Goal: Information Seeking & Learning: Learn about a topic

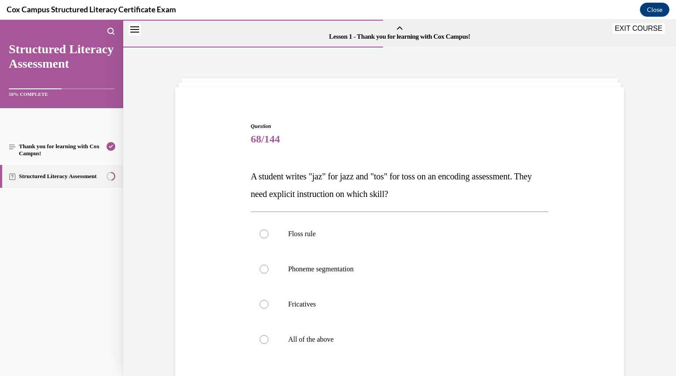
scroll to position [98, 0]
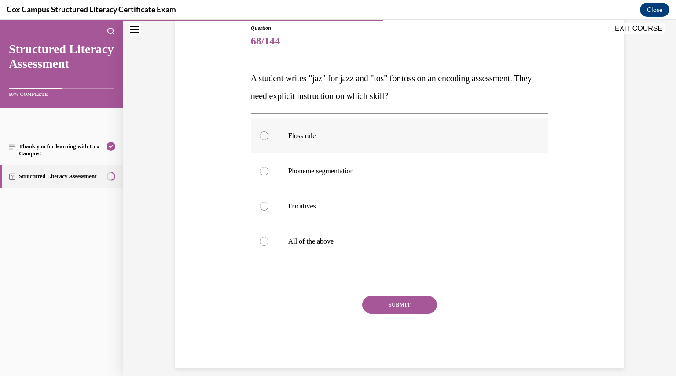
click at [255, 137] on label "Floss rule" at bounding box center [400, 135] width 298 height 35
click at [260, 137] on input "Floss rule" at bounding box center [264, 136] width 9 height 9
radio input "true"
click at [371, 304] on button "SUBMIT" at bounding box center [399, 305] width 75 height 18
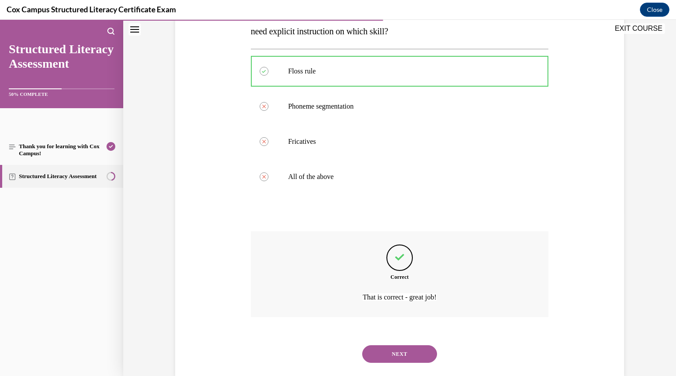
scroll to position [180, 0]
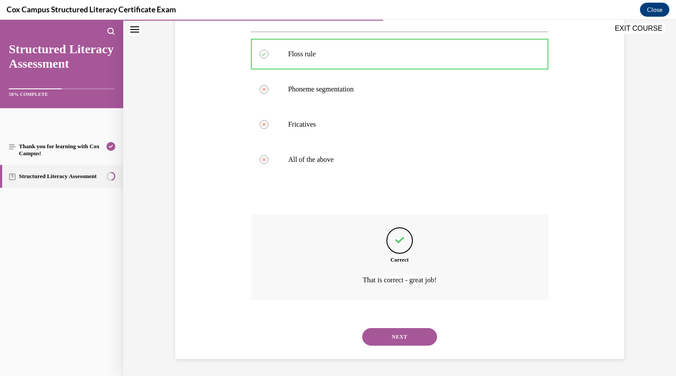
click at [392, 336] on button "NEXT" at bounding box center [399, 337] width 75 height 18
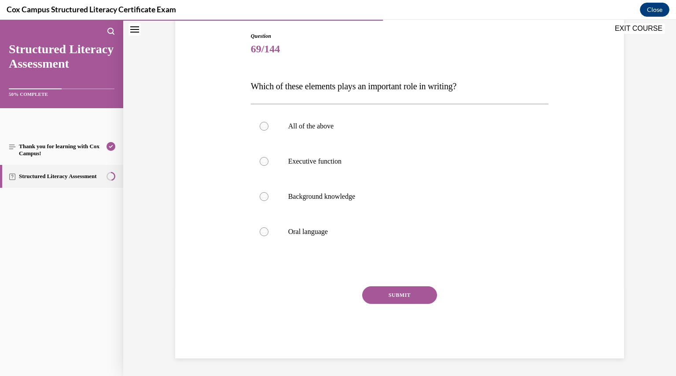
scroll to position [90, 0]
click at [262, 125] on div at bounding box center [264, 126] width 9 height 9
click at [262, 125] on input "All of the above" at bounding box center [264, 126] width 9 height 9
radio input "true"
click at [379, 299] on button "SUBMIT" at bounding box center [399, 296] width 75 height 18
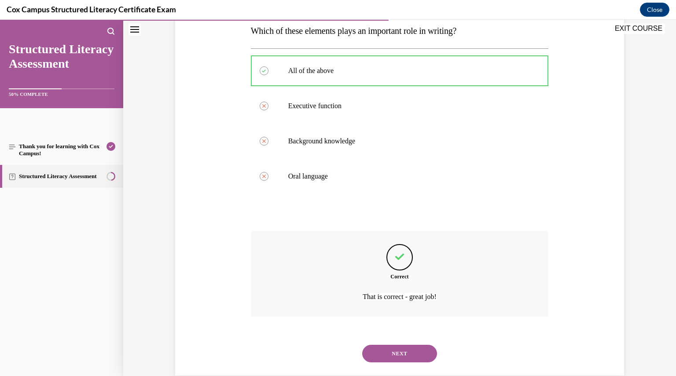
scroll to position [162, 0]
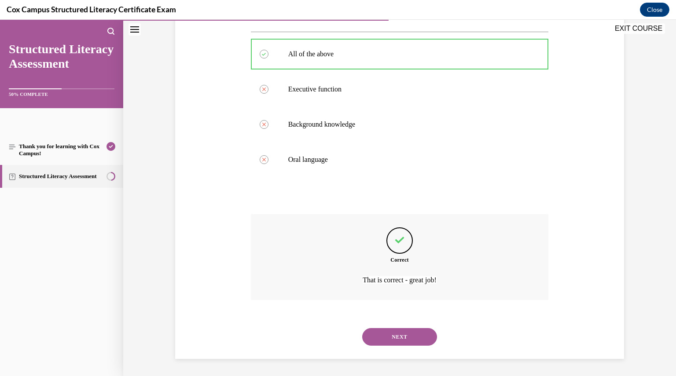
click at [389, 338] on button "NEXT" at bounding box center [399, 337] width 75 height 18
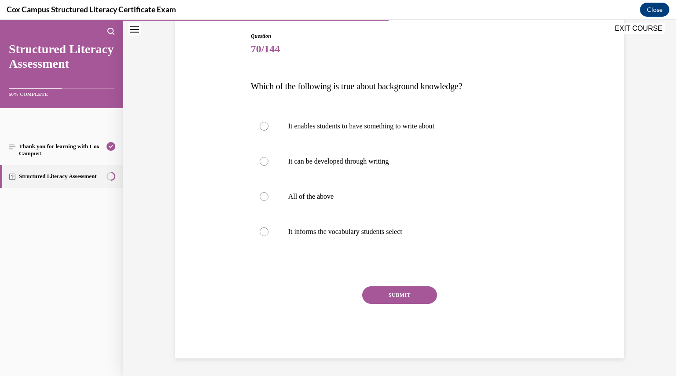
scroll to position [90, 0]
click at [262, 196] on div at bounding box center [264, 197] width 9 height 9
click at [262, 196] on input "All of the above" at bounding box center [264, 197] width 9 height 9
radio input "true"
click at [376, 288] on button "SUBMIT" at bounding box center [399, 296] width 75 height 18
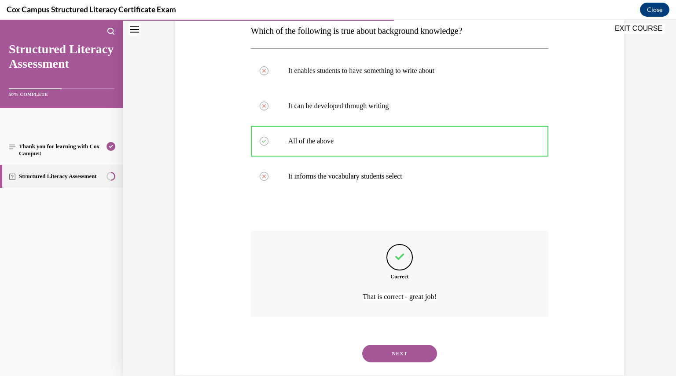
scroll to position [162, 0]
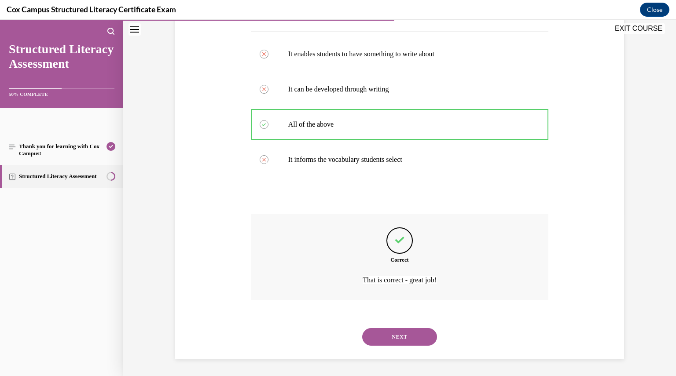
click at [387, 337] on button "NEXT" at bounding box center [399, 337] width 75 height 18
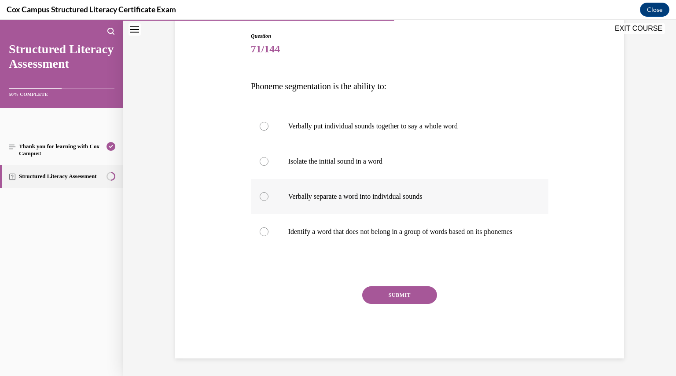
click at [262, 192] on div at bounding box center [264, 196] width 9 height 9
click at [262, 192] on input "Verbally separate a word into individual sounds" at bounding box center [264, 196] width 9 height 9
radio input "true"
click at [383, 298] on button "SUBMIT" at bounding box center [399, 296] width 75 height 18
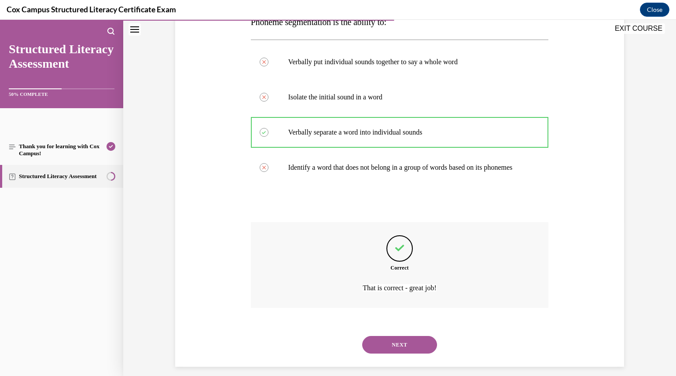
scroll to position [171, 0]
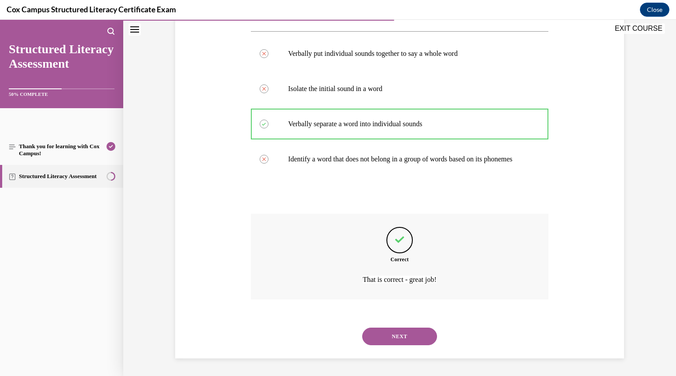
click at [388, 338] on button "NEXT" at bounding box center [399, 337] width 75 height 18
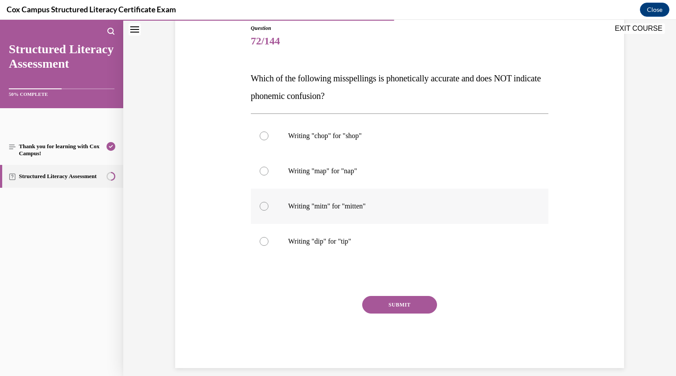
click at [261, 208] on div at bounding box center [264, 206] width 9 height 9
click at [261, 208] on input "Writing "mitn" for "mitten"" at bounding box center [264, 206] width 9 height 9
radio input "true"
click at [391, 301] on button "SUBMIT" at bounding box center [399, 305] width 75 height 18
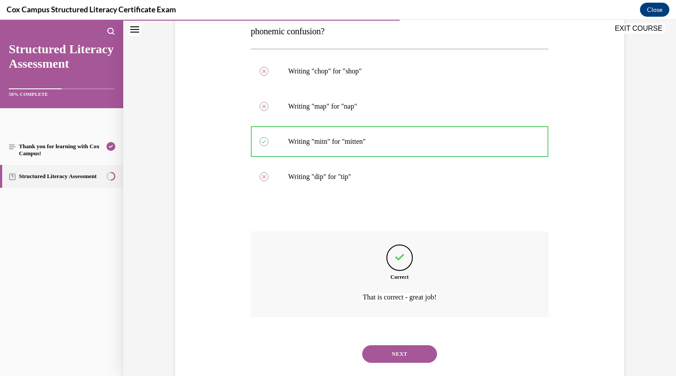
scroll to position [180, 0]
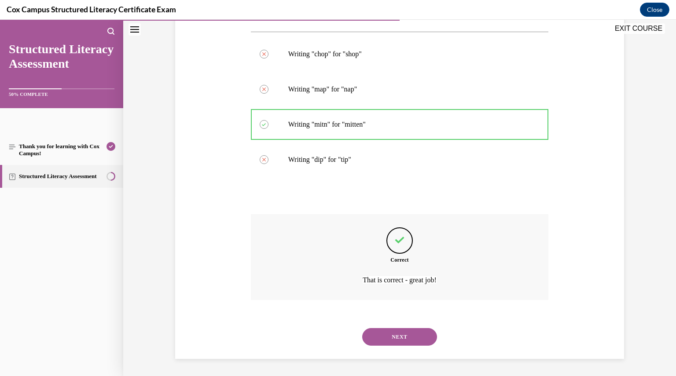
click at [390, 339] on button "NEXT" at bounding box center [399, 337] width 75 height 18
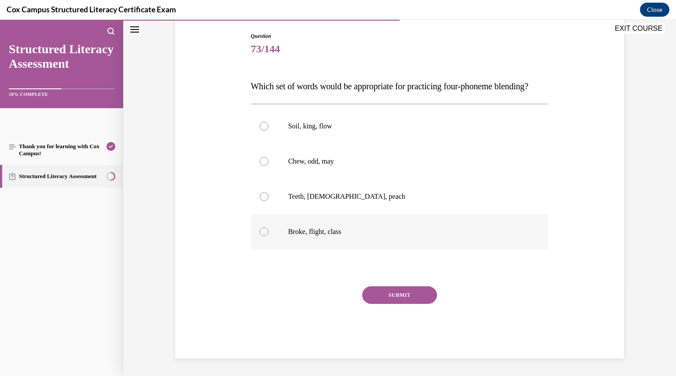
click at [263, 236] on div at bounding box center [264, 232] width 9 height 9
click at [263, 236] on input "Broke, flight, class" at bounding box center [264, 232] width 9 height 9
radio input "true"
click at [382, 302] on button "SUBMIT" at bounding box center [399, 296] width 75 height 18
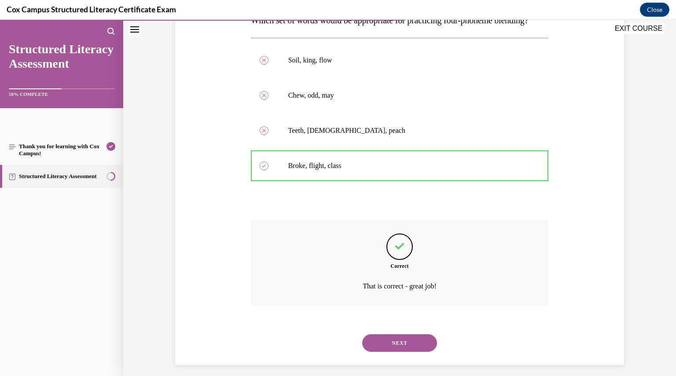
scroll to position [180, 0]
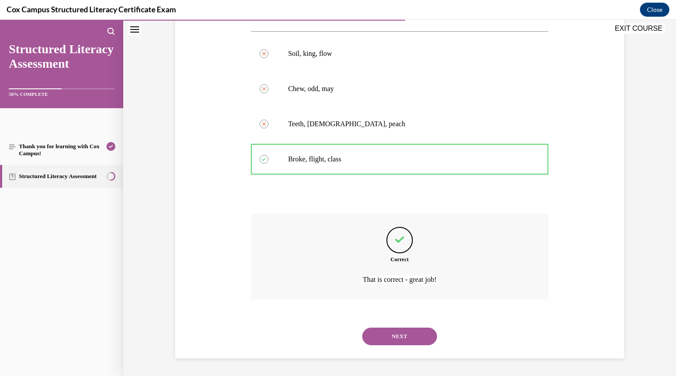
click at [384, 336] on button "NEXT" at bounding box center [399, 337] width 75 height 18
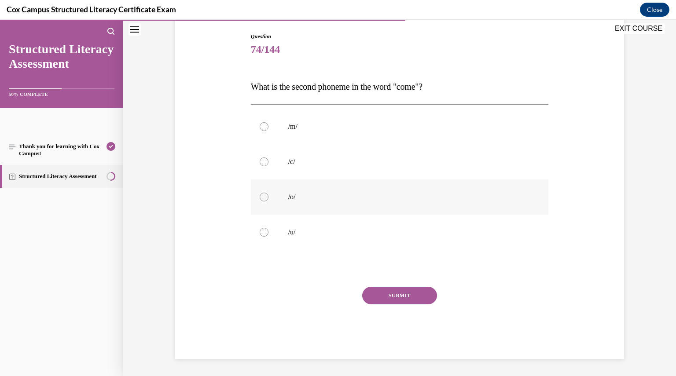
click at [262, 197] on div at bounding box center [264, 197] width 9 height 9
click at [262, 197] on input "/o/" at bounding box center [264, 197] width 9 height 9
radio input "true"
click at [403, 295] on button "SUBMIT" at bounding box center [399, 296] width 75 height 18
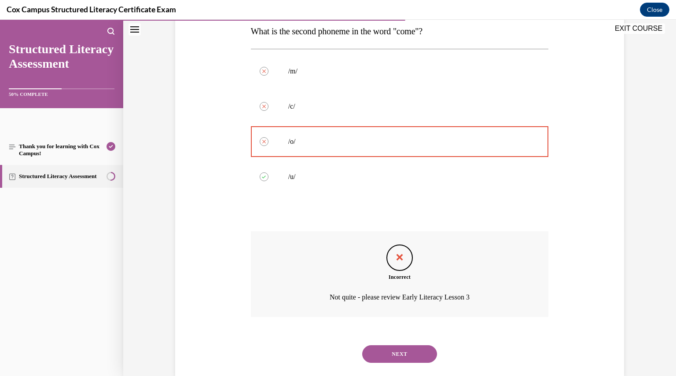
scroll to position [162, 0]
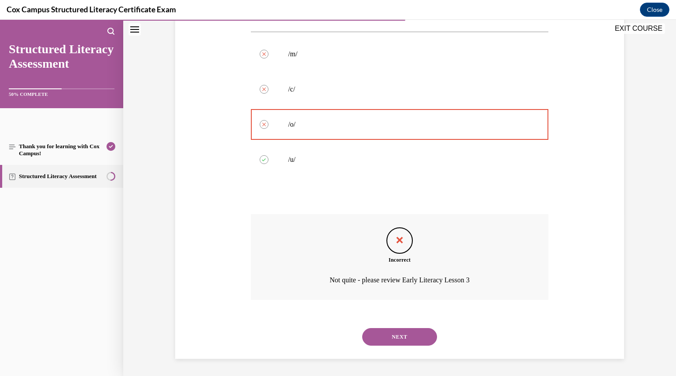
click at [401, 336] on button "NEXT" at bounding box center [399, 337] width 75 height 18
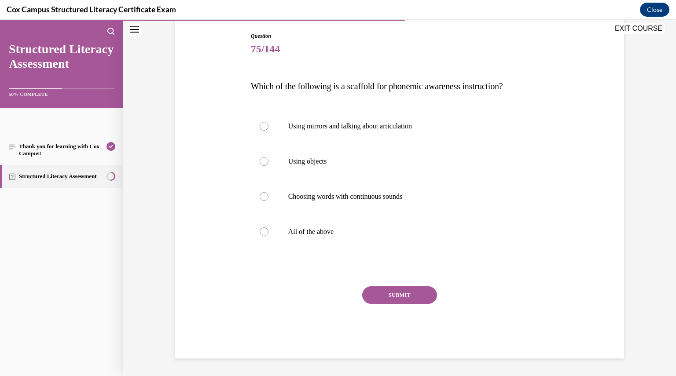
scroll to position [90, 0]
click at [260, 235] on div at bounding box center [264, 232] width 9 height 9
click at [260, 235] on input "All of the above" at bounding box center [264, 232] width 9 height 9
radio input "true"
click at [395, 295] on button "SUBMIT" at bounding box center [399, 296] width 75 height 18
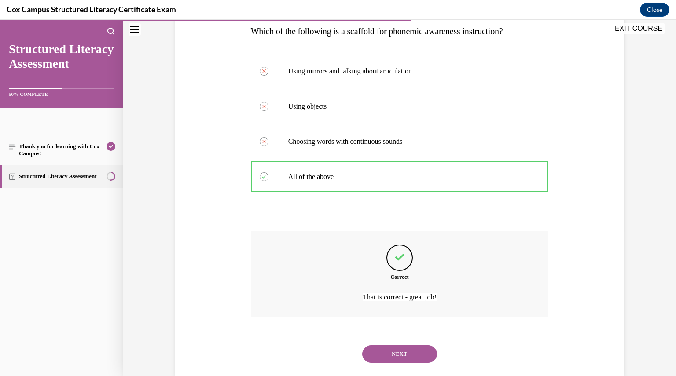
scroll to position [162, 0]
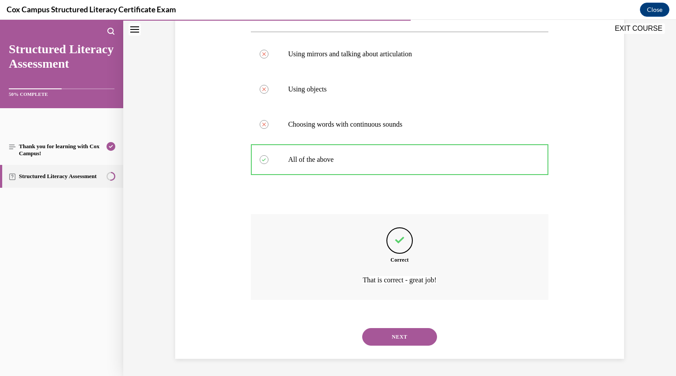
click at [396, 325] on div "NEXT" at bounding box center [400, 337] width 298 height 35
click at [395, 332] on button "NEXT" at bounding box center [399, 337] width 75 height 18
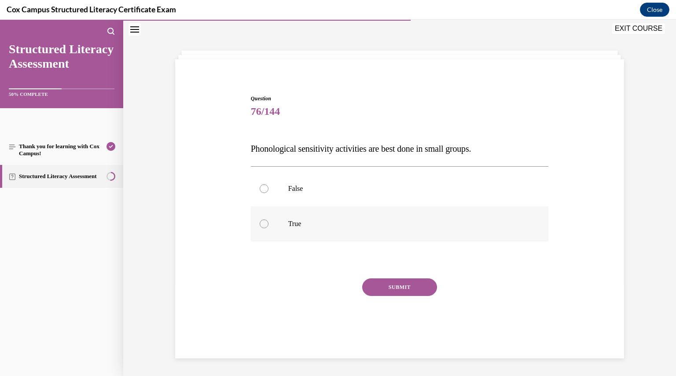
click at [260, 224] on div at bounding box center [264, 224] width 9 height 9
click at [260, 224] on input "True" at bounding box center [264, 224] width 9 height 9
radio input "true"
click at [263, 191] on div at bounding box center [264, 188] width 9 height 9
click at [263, 191] on input "False" at bounding box center [264, 188] width 9 height 9
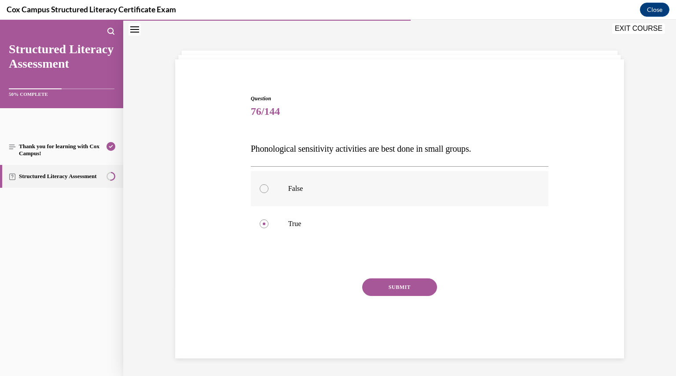
radio input "true"
click at [398, 287] on button "SUBMIT" at bounding box center [399, 288] width 75 height 18
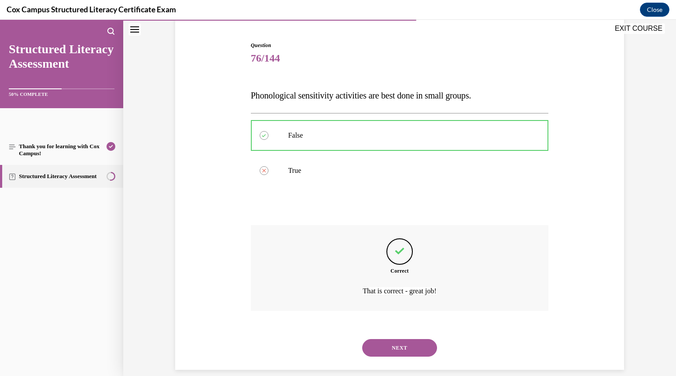
scroll to position [92, 0]
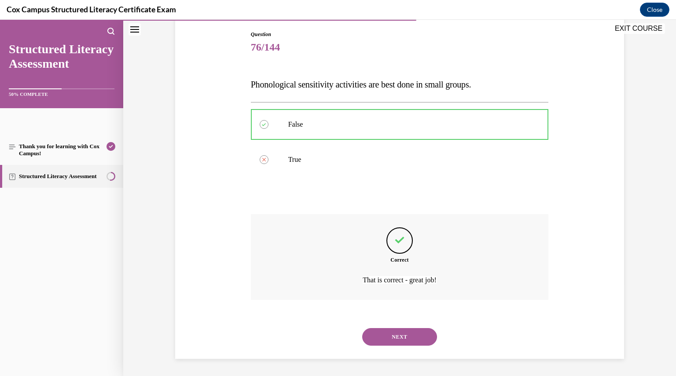
click at [391, 367] on div "Question 76/144 Phonological sensitivity activities are best done in small grou…" at bounding box center [399, 166] width 553 height 421
drag, startPoint x: 390, startPoint y: 350, endPoint x: 388, endPoint y: 341, distance: 9.0
click at [388, 341] on div "NEXT" at bounding box center [400, 337] width 298 height 35
click at [388, 341] on button "NEXT" at bounding box center [399, 337] width 75 height 18
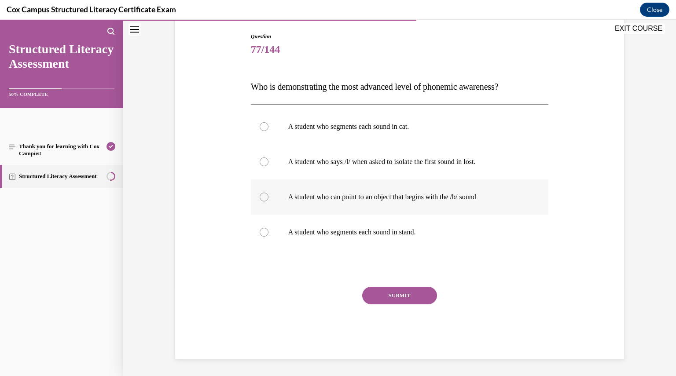
scroll to position [44, 0]
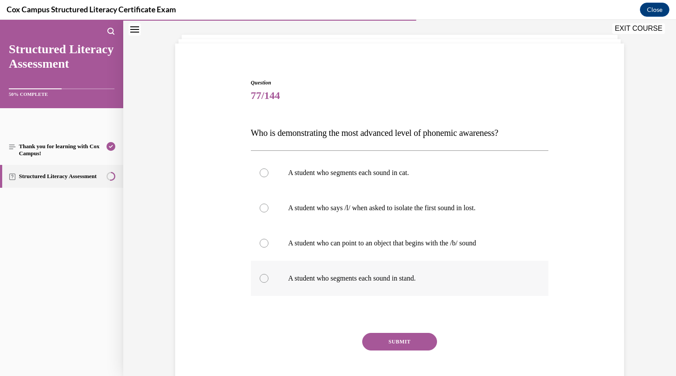
click at [260, 277] on div at bounding box center [264, 278] width 9 height 9
click at [260, 277] on input "A student who segments each sound in stand." at bounding box center [264, 278] width 9 height 9
radio input "true"
click at [397, 339] on button "SUBMIT" at bounding box center [399, 342] width 75 height 18
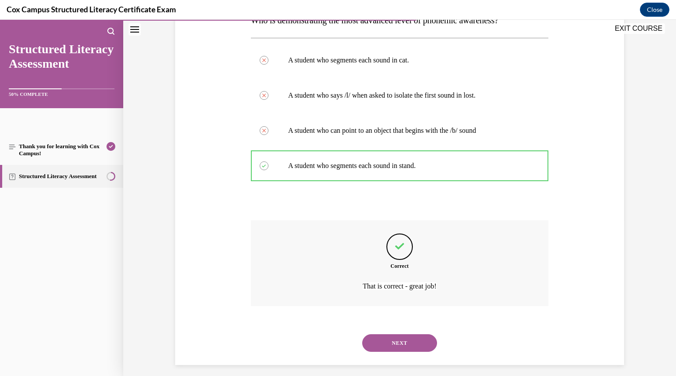
scroll to position [162, 0]
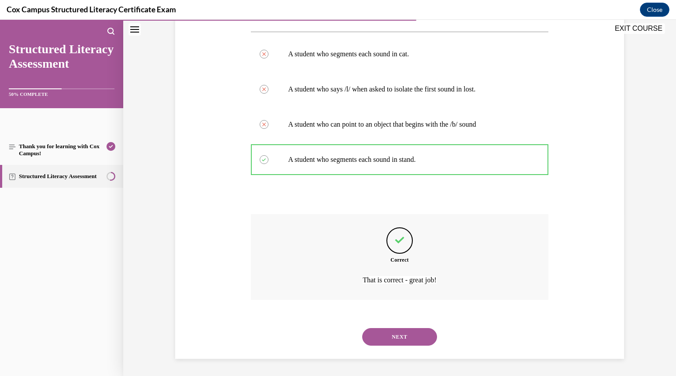
click at [390, 338] on button "NEXT" at bounding box center [399, 337] width 75 height 18
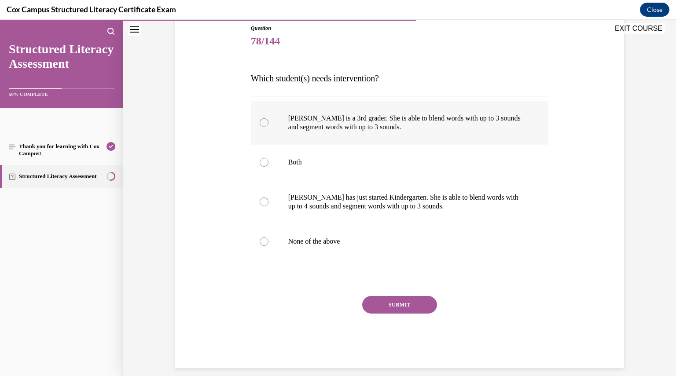
click at [262, 122] on div at bounding box center [264, 122] width 9 height 9
click at [262, 122] on input "[PERSON_NAME] is a 3rd grader. She is able to blend words with up to 3 sounds a…" at bounding box center [264, 122] width 9 height 9
radio input "true"
click at [382, 304] on button "SUBMIT" at bounding box center [399, 305] width 75 height 18
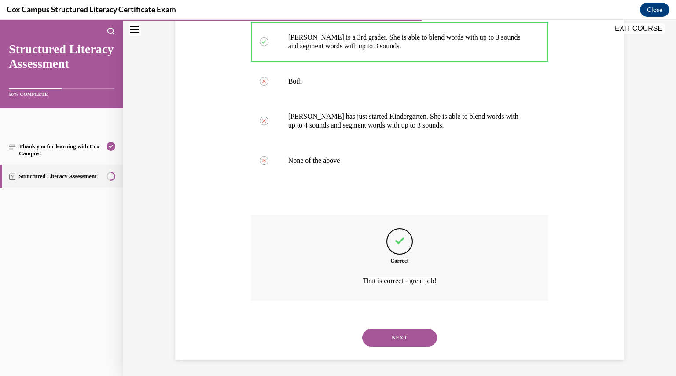
scroll to position [180, 0]
click at [389, 322] on div "NEXT" at bounding box center [400, 337] width 298 height 35
click at [389, 328] on button "NEXT" at bounding box center [399, 337] width 75 height 18
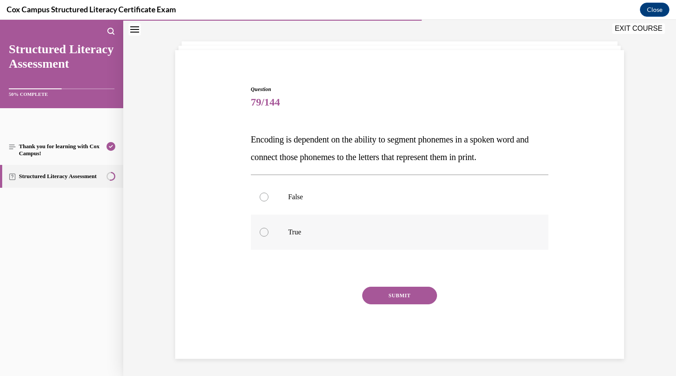
click at [263, 232] on div at bounding box center [264, 232] width 9 height 9
click at [263, 232] on input "True" at bounding box center [264, 232] width 9 height 9
radio input "true"
click at [382, 294] on button "SUBMIT" at bounding box center [399, 296] width 75 height 18
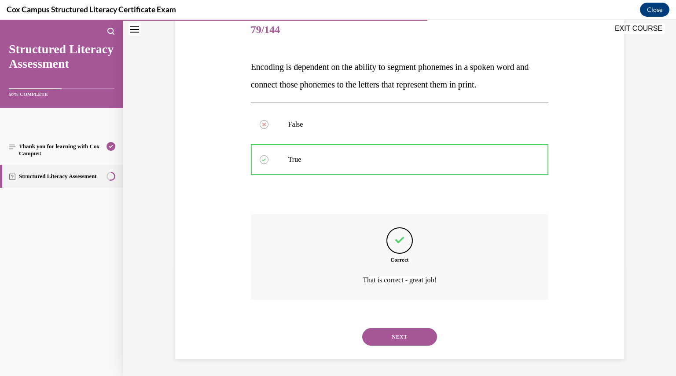
click at [393, 337] on button "NEXT" at bounding box center [399, 337] width 75 height 18
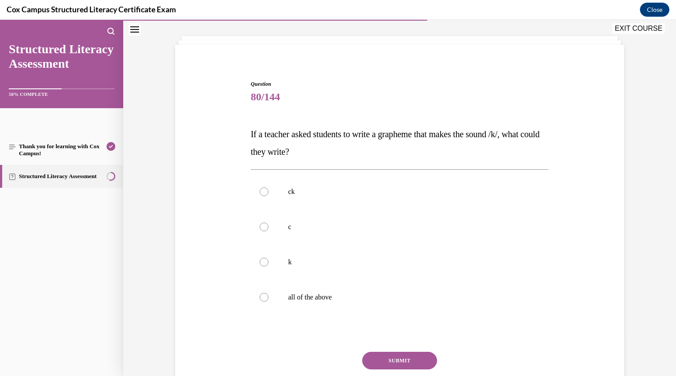
scroll to position [44, 0]
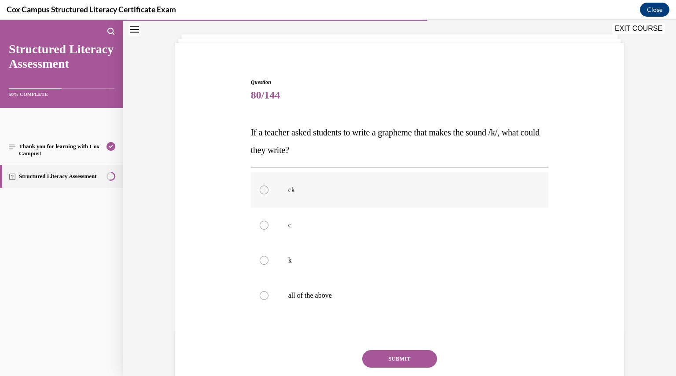
click at [260, 188] on div at bounding box center [264, 190] width 9 height 9
click at [260, 188] on input "ck" at bounding box center [264, 190] width 9 height 9
radio input "true"
click at [263, 221] on label "c" at bounding box center [400, 225] width 298 height 35
click at [263, 221] on input "c" at bounding box center [264, 225] width 9 height 9
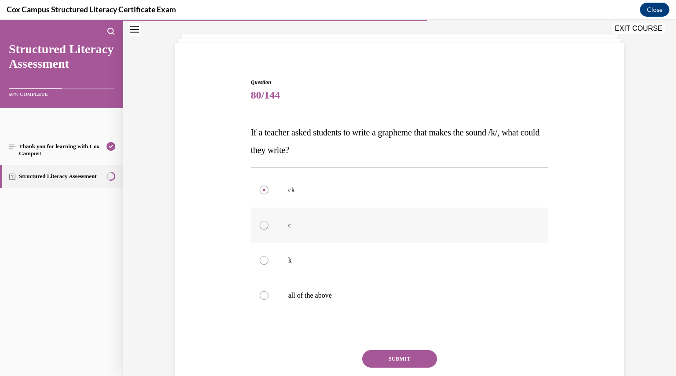
radio input "true"
click at [261, 260] on div at bounding box center [264, 260] width 9 height 9
click at [261, 260] on input "k" at bounding box center [264, 260] width 9 height 9
radio input "true"
click at [261, 292] on div at bounding box center [264, 295] width 9 height 9
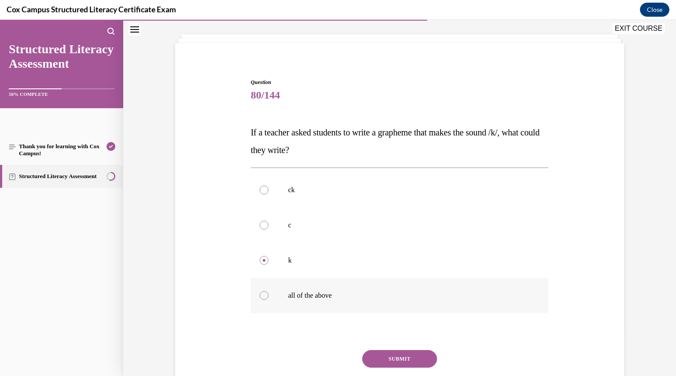
click at [261, 292] on input "all of the above" at bounding box center [264, 295] width 9 height 9
radio input "true"
click at [373, 358] on button "SUBMIT" at bounding box center [399, 359] width 75 height 18
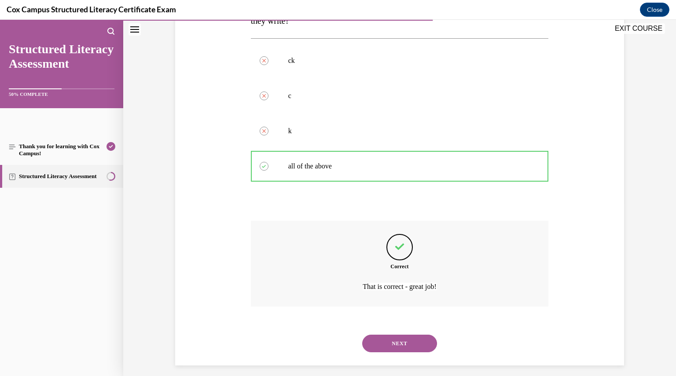
scroll to position [180, 0]
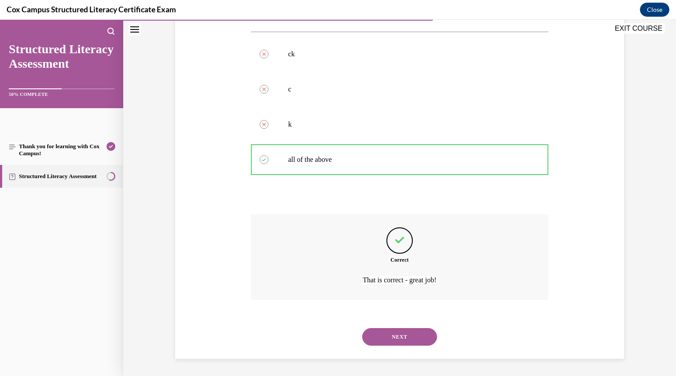
click at [398, 337] on button "NEXT" at bounding box center [399, 337] width 75 height 18
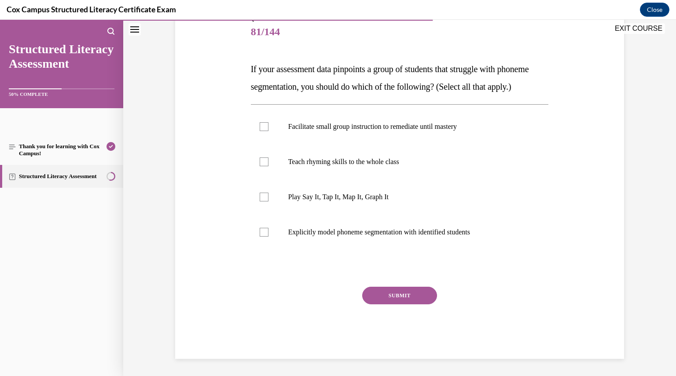
scroll to position [125, 0]
click at [265, 127] on div at bounding box center [264, 126] width 9 height 9
click at [265, 127] on input "Facilitate small group instruction to remediate until mastery" at bounding box center [264, 126] width 9 height 9
checkbox input "true"
click at [262, 200] on div at bounding box center [264, 196] width 9 height 9
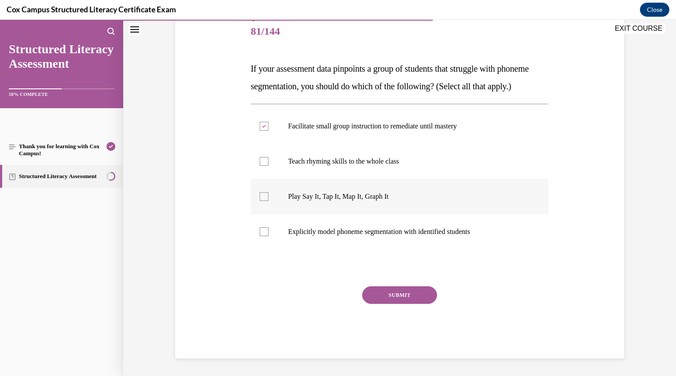
click at [262, 200] on input "Play Say It, Tap It, Map It, Graph It" at bounding box center [264, 196] width 9 height 9
checkbox input "true"
click at [260, 233] on div at bounding box center [264, 232] width 9 height 9
click at [260, 233] on input "Explicitly model phoneme segmentation with identified students" at bounding box center [264, 232] width 9 height 9
checkbox input "true"
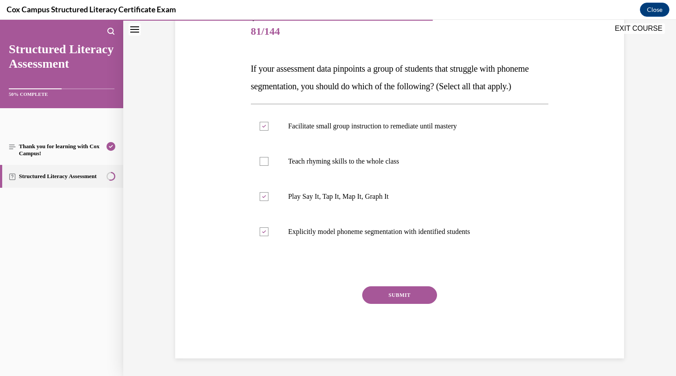
click at [381, 297] on button "SUBMIT" at bounding box center [399, 296] width 75 height 18
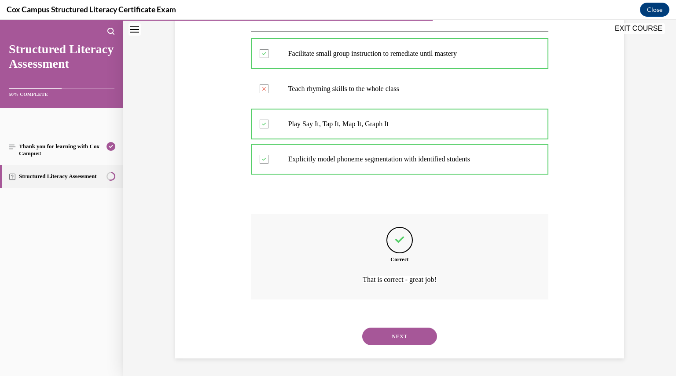
scroll to position [198, 0]
click at [387, 333] on button "NEXT" at bounding box center [399, 337] width 75 height 18
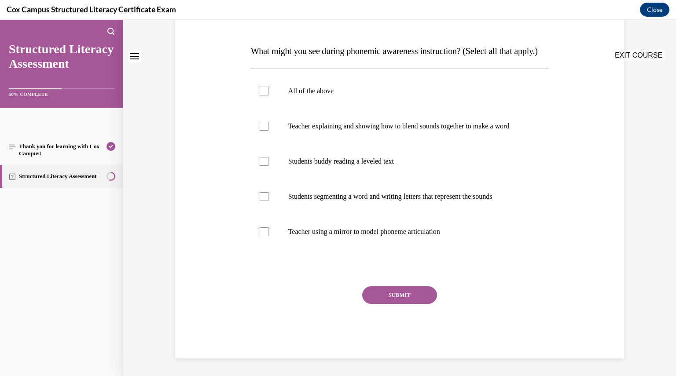
scroll to position [0, 0]
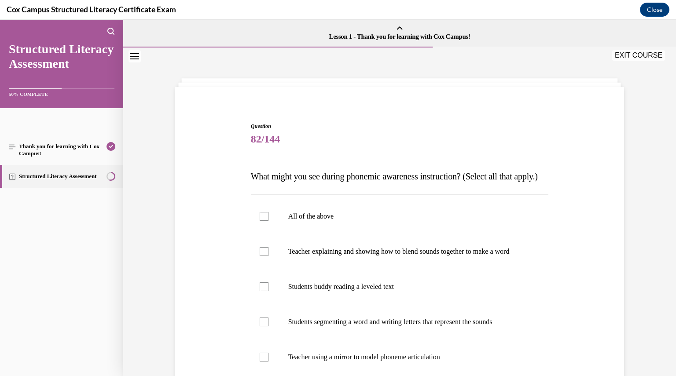
click at [387, 185] on p "What might you see during phonemic awareness instruction? (Select all that appl…" at bounding box center [400, 177] width 298 height 18
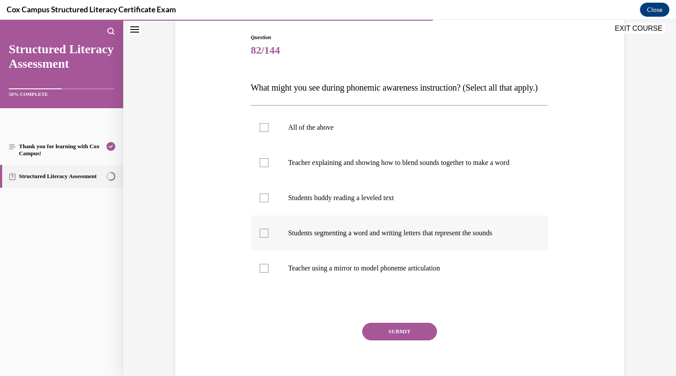
scroll to position [89, 0]
click at [263, 273] on div at bounding box center [264, 268] width 9 height 9
click at [263, 273] on input "Teacher using a mirror to model phoneme articulation" at bounding box center [264, 268] width 9 height 9
checkbox input "true"
click at [260, 237] on div at bounding box center [264, 233] width 9 height 9
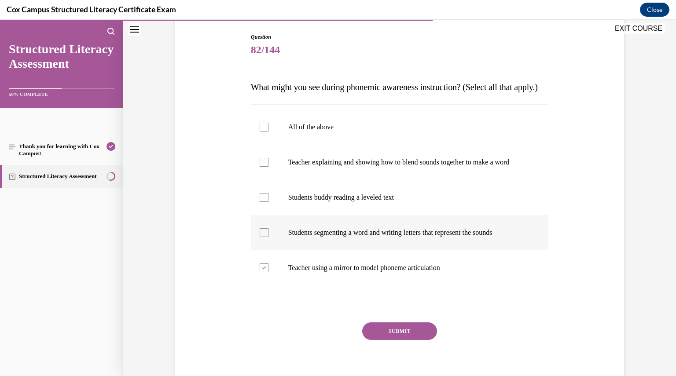
click at [260, 237] on input "Students segmenting a word and writing letters that represent the sounds" at bounding box center [264, 233] width 9 height 9
checkbox input "true"
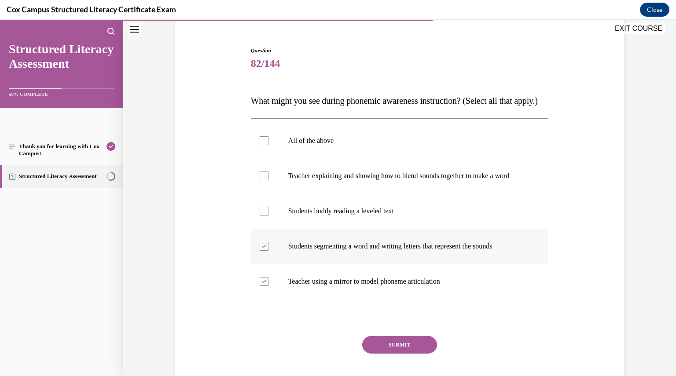
scroll to position [74, 0]
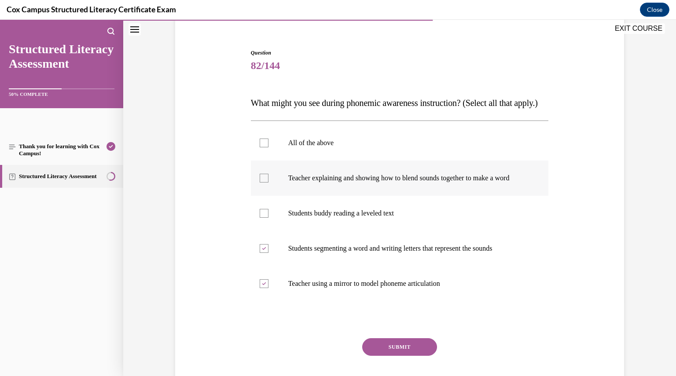
click at [260, 183] on div at bounding box center [264, 178] width 9 height 9
click at [260, 183] on input "Teacher explaining and showing how to blend sounds together to make a word" at bounding box center [264, 178] width 9 height 9
checkbox input "true"
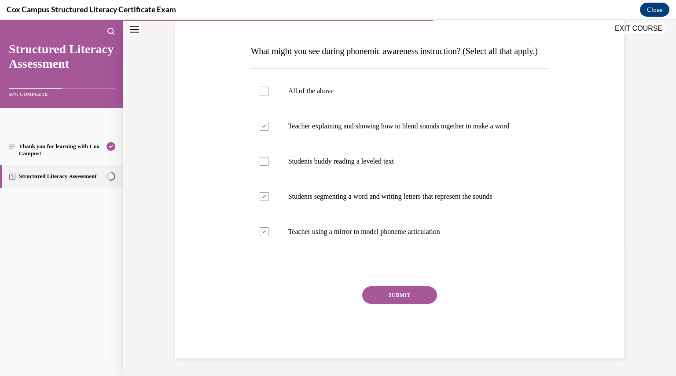
click at [391, 304] on button "SUBMIT" at bounding box center [399, 296] width 75 height 18
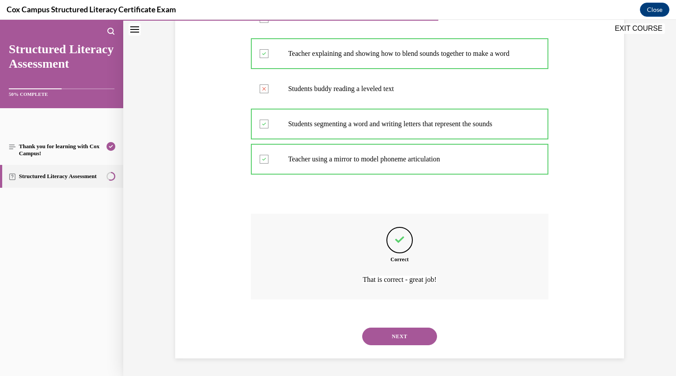
scroll to position [224, 0]
click at [395, 335] on button "NEXT" at bounding box center [399, 337] width 75 height 18
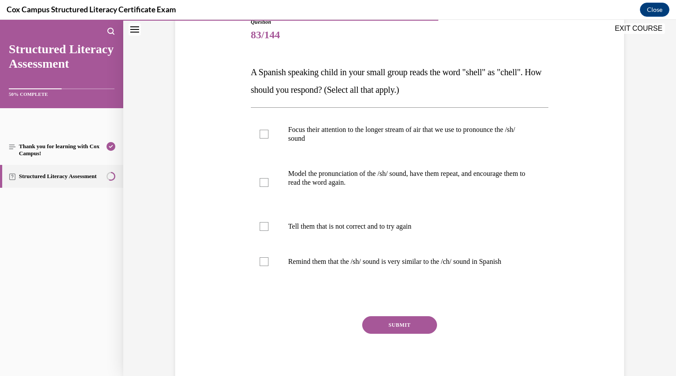
scroll to position [105, 0]
click at [262, 133] on div at bounding box center [264, 133] width 9 height 9
click at [262, 133] on input "Focus their attention to the longer stream of air that we use to pronounce the …" at bounding box center [264, 133] width 9 height 9
checkbox input "true"
click at [260, 180] on div at bounding box center [264, 182] width 9 height 9
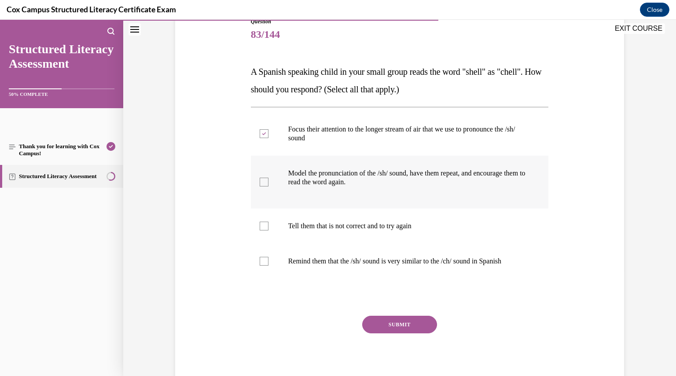
click at [260, 180] on input "Model the pronunciation of the /sh/ sound, have them repeat, and encourage them…" at bounding box center [264, 182] width 9 height 9
checkbox input "true"
click at [263, 263] on div at bounding box center [264, 261] width 9 height 9
click at [263, 263] on input "Remind them that the /sh/ sound is very similar to the /ch/ sound in Spanish" at bounding box center [264, 261] width 9 height 9
checkbox input "true"
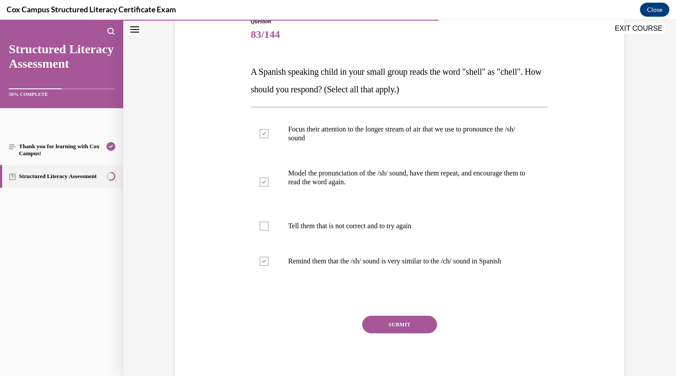
click at [385, 320] on button "SUBMIT" at bounding box center [399, 325] width 75 height 18
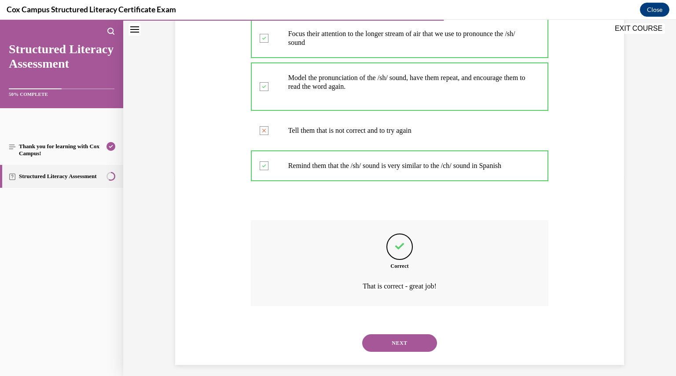
scroll to position [207, 0]
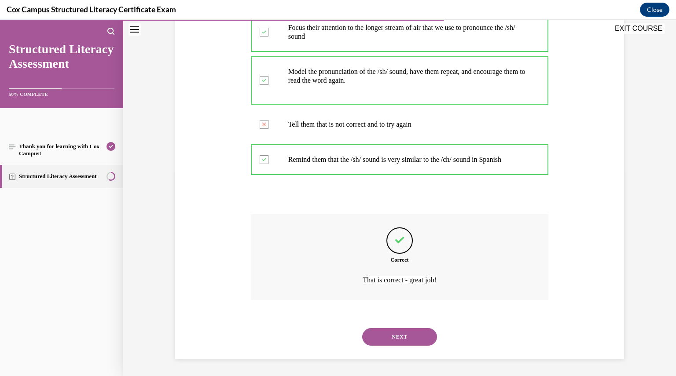
click at [391, 337] on button "NEXT" at bounding box center [399, 337] width 75 height 18
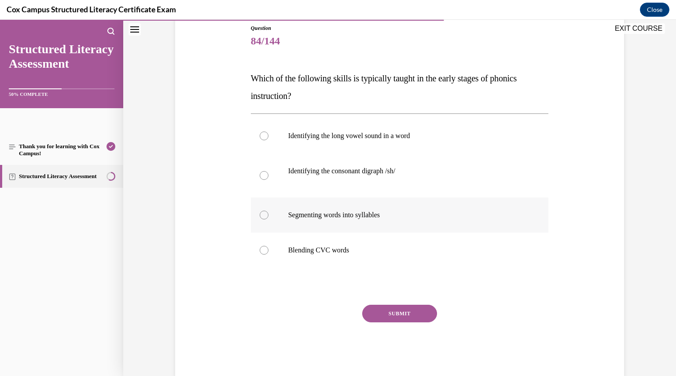
click at [260, 215] on div at bounding box center [264, 215] width 9 height 9
click at [260, 215] on input "Segmenting words into syllables" at bounding box center [264, 215] width 9 height 9
radio input "true"
click at [262, 251] on div at bounding box center [264, 250] width 9 height 9
click at [262, 251] on input "Blending CVC words" at bounding box center [264, 250] width 9 height 9
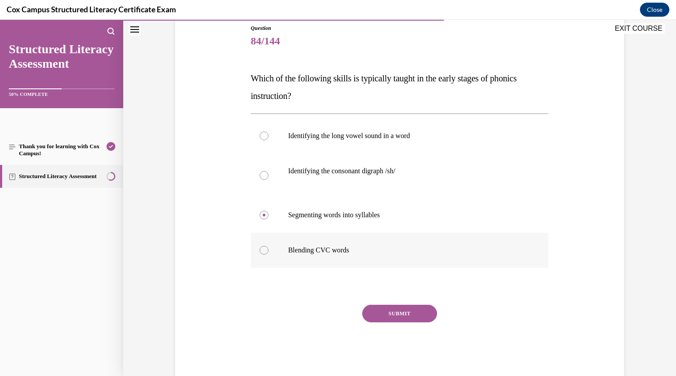
radio input "true"
click at [392, 311] on button "SUBMIT" at bounding box center [399, 314] width 75 height 18
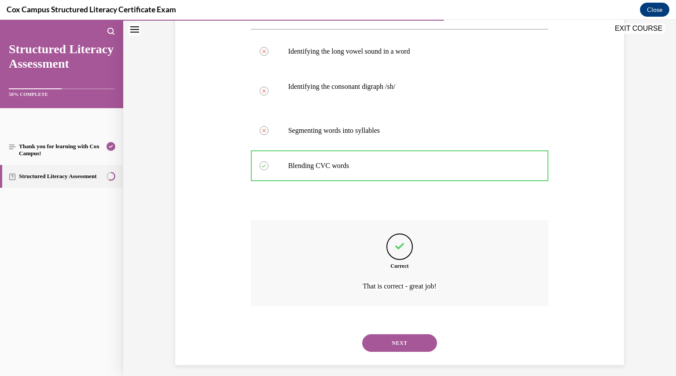
scroll to position [189, 0]
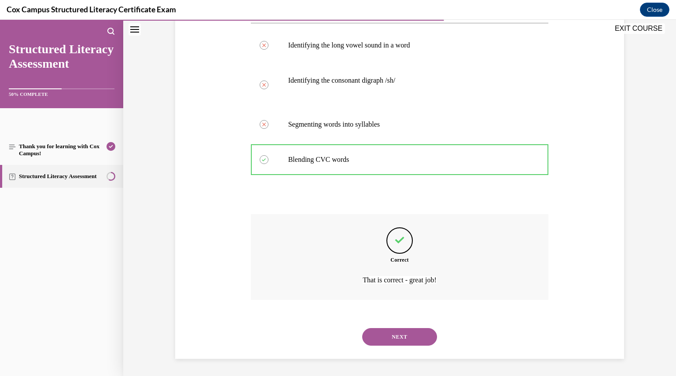
click at [397, 335] on button "NEXT" at bounding box center [399, 337] width 75 height 18
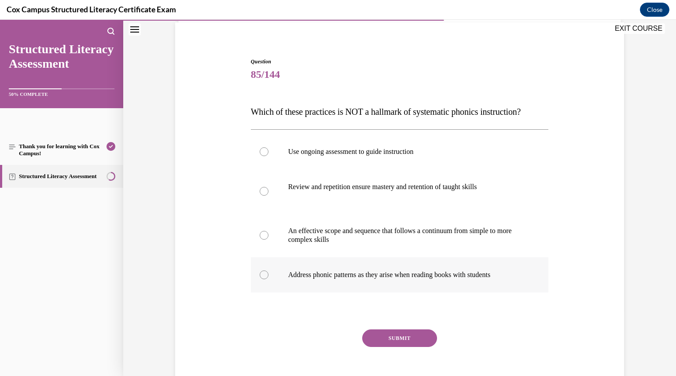
scroll to position [68, 0]
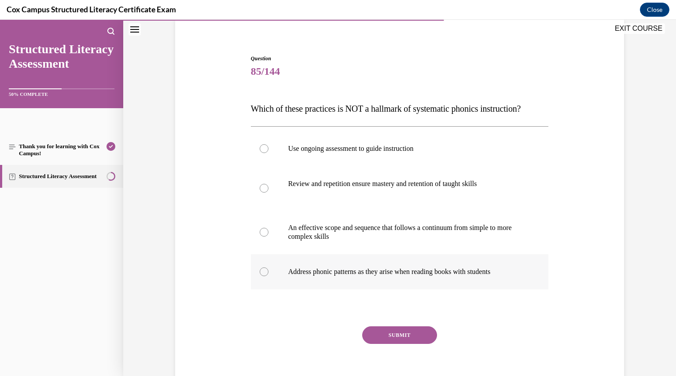
click at [261, 277] on div at bounding box center [264, 272] width 9 height 9
click at [261, 277] on input "Address phonic patterns as they arise when reading books with students" at bounding box center [264, 272] width 9 height 9
radio input "true"
click at [392, 344] on button "SUBMIT" at bounding box center [399, 336] width 75 height 18
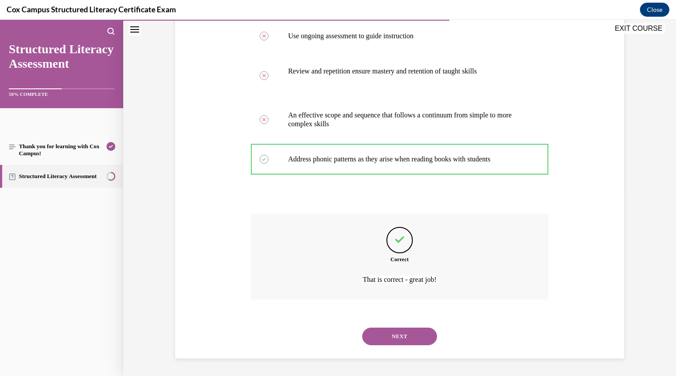
scroll to position [198, 0]
click at [393, 335] on button "NEXT" at bounding box center [399, 337] width 75 height 18
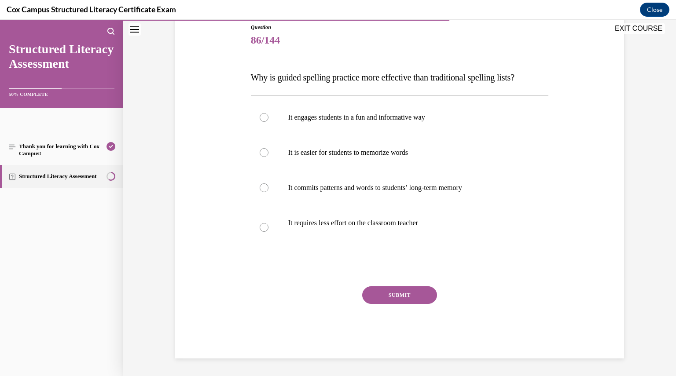
scroll to position [98, 0]
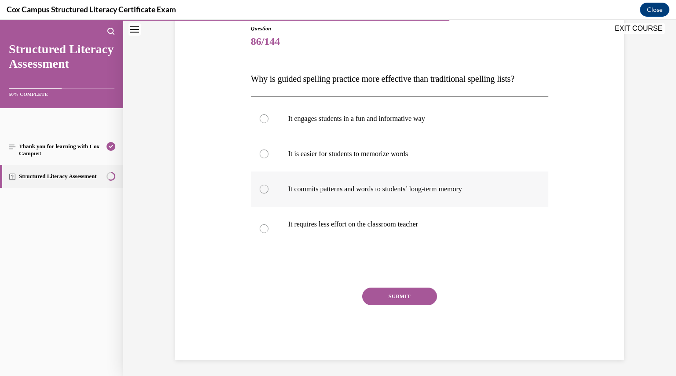
click at [260, 192] on div at bounding box center [264, 189] width 9 height 9
click at [260, 192] on input "It commits patterns and words to students’ long-term memory" at bounding box center [264, 189] width 9 height 9
radio input "true"
click at [377, 294] on button "SUBMIT" at bounding box center [399, 297] width 75 height 18
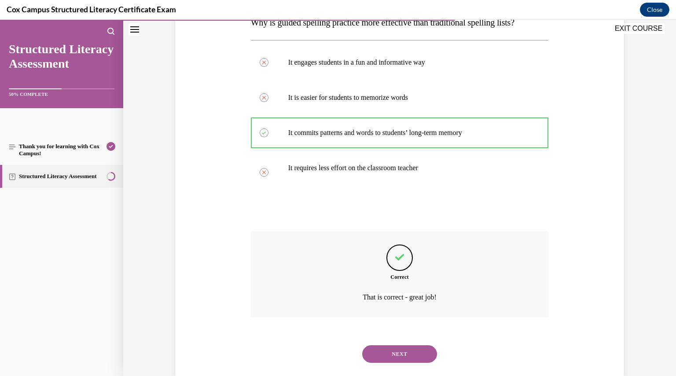
scroll to position [171, 0]
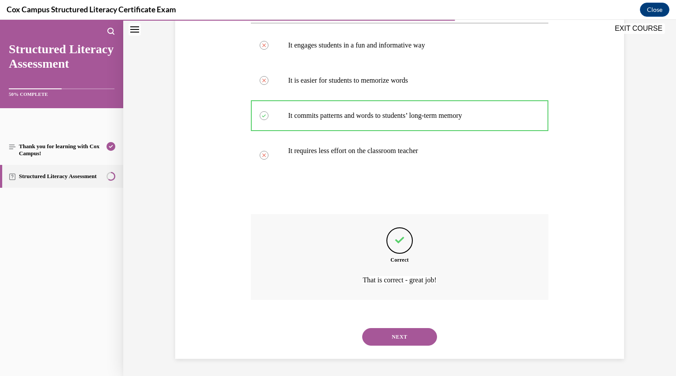
click at [384, 334] on button "NEXT" at bounding box center [399, 337] width 75 height 18
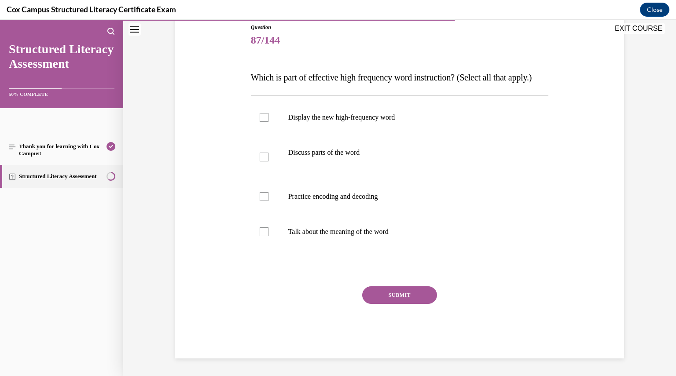
scroll to position [98, 0]
click at [260, 123] on div at bounding box center [264, 118] width 9 height 9
click at [260, 123] on input "Display the new high-frequency word" at bounding box center [264, 118] width 9 height 9
checkbox input "true"
click at [260, 162] on div at bounding box center [264, 158] width 9 height 9
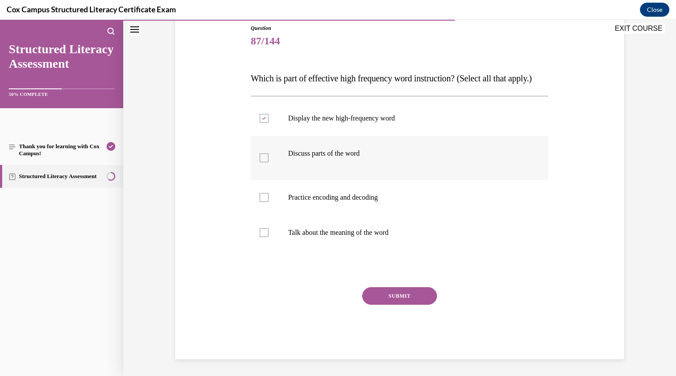
click at [260, 162] on input "Discuss parts of the word" at bounding box center [264, 158] width 9 height 9
checkbox input "true"
click at [261, 210] on label "Practice encoding and decoding" at bounding box center [400, 197] width 298 height 35
click at [261, 202] on input "Practice encoding and decoding" at bounding box center [264, 197] width 9 height 9
checkbox input "true"
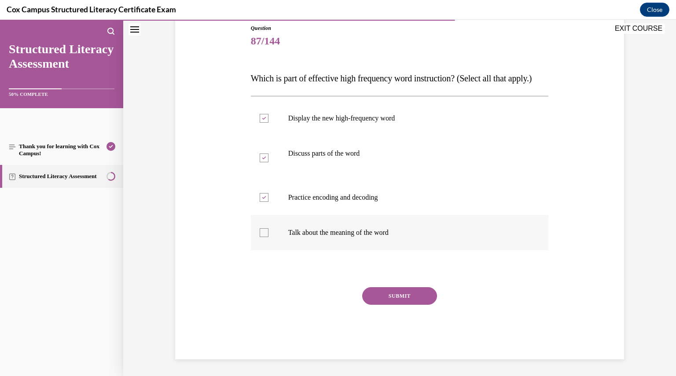
click at [262, 237] on div at bounding box center [264, 233] width 9 height 9
click at [262, 237] on input "Talk about the meaning of the word" at bounding box center [264, 233] width 9 height 9
click at [262, 237] on div at bounding box center [264, 233] width 9 height 9
click at [262, 237] on input "Talk about the meaning of the word" at bounding box center [264, 233] width 9 height 9
checkbox input "false"
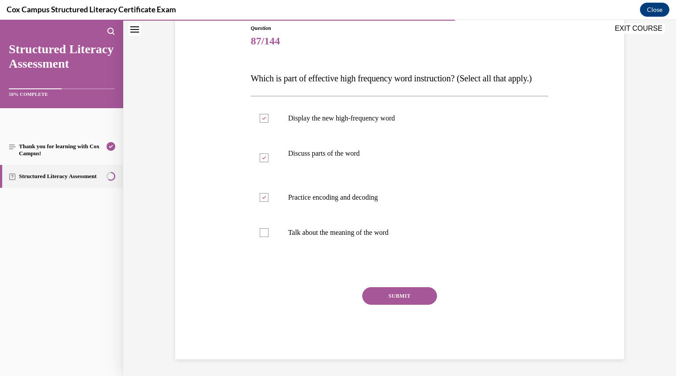
click at [402, 305] on button "SUBMIT" at bounding box center [399, 297] width 75 height 18
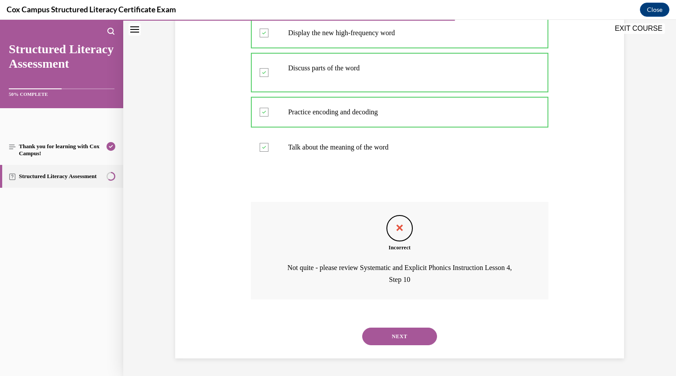
scroll to position [201, 0]
click at [399, 342] on button "NEXT" at bounding box center [399, 337] width 75 height 18
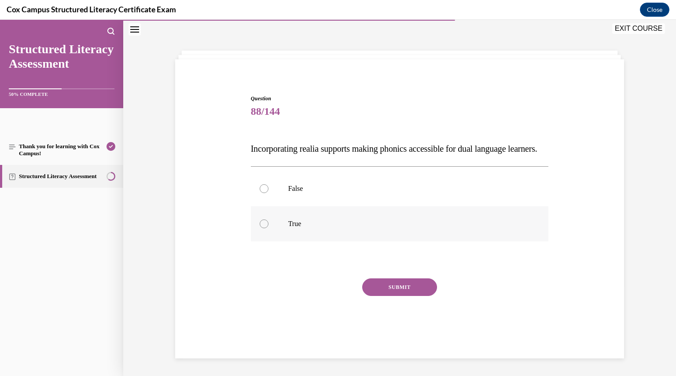
click at [264, 229] on div at bounding box center [264, 224] width 9 height 9
click at [264, 229] on input "True" at bounding box center [264, 224] width 9 height 9
radio input "true"
click at [386, 291] on button "SUBMIT" at bounding box center [399, 288] width 75 height 18
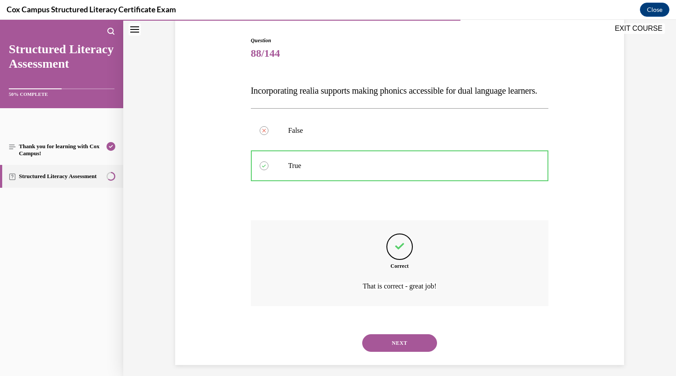
scroll to position [110, 0]
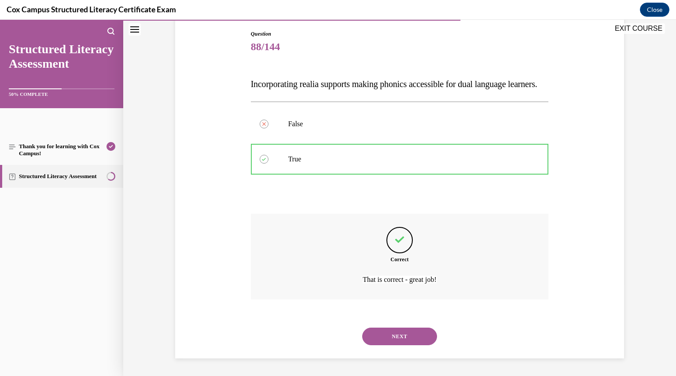
click at [393, 336] on button "NEXT" at bounding box center [399, 337] width 75 height 18
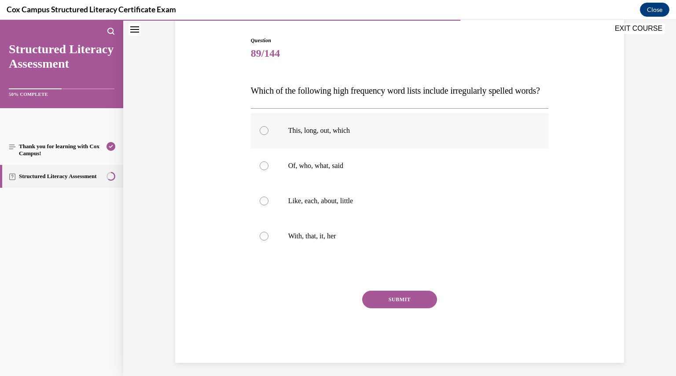
scroll to position [95, 0]
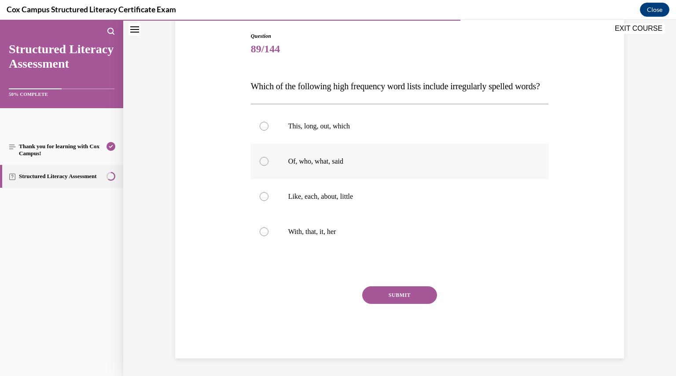
click at [262, 166] on div at bounding box center [264, 161] width 9 height 9
click at [262, 166] on input "Of, who, what, said" at bounding box center [264, 161] width 9 height 9
radio input "true"
click at [409, 304] on button "SUBMIT" at bounding box center [399, 296] width 75 height 18
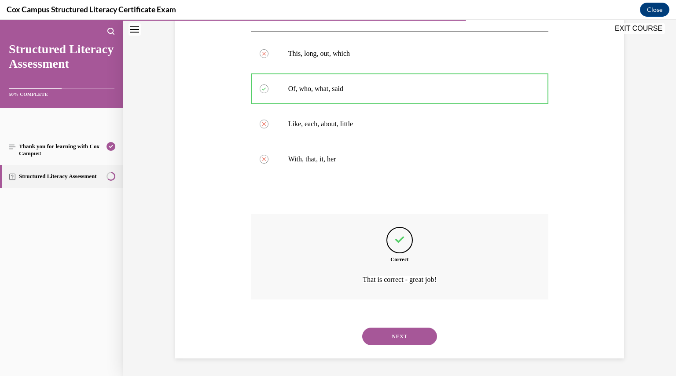
scroll to position [180, 0]
click at [405, 331] on button "NEXT" at bounding box center [399, 337] width 75 height 18
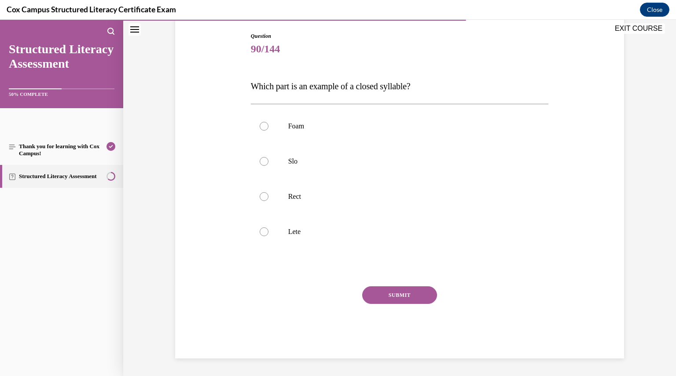
scroll to position [90, 0]
click at [267, 127] on label "Foam" at bounding box center [400, 126] width 298 height 35
click at [267, 127] on input "Foam" at bounding box center [264, 126] width 9 height 9
radio input "true"
click at [382, 295] on button "SUBMIT" at bounding box center [399, 296] width 75 height 18
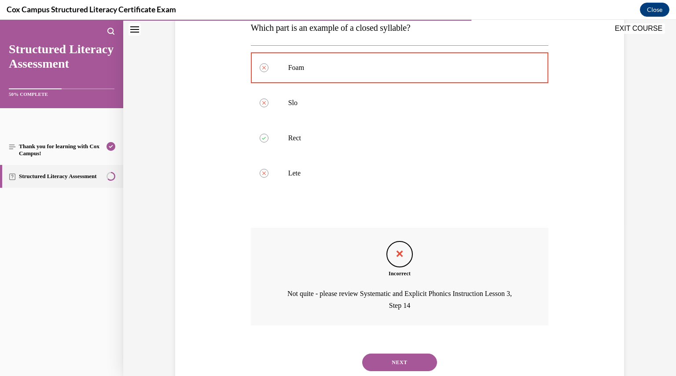
scroll to position [174, 0]
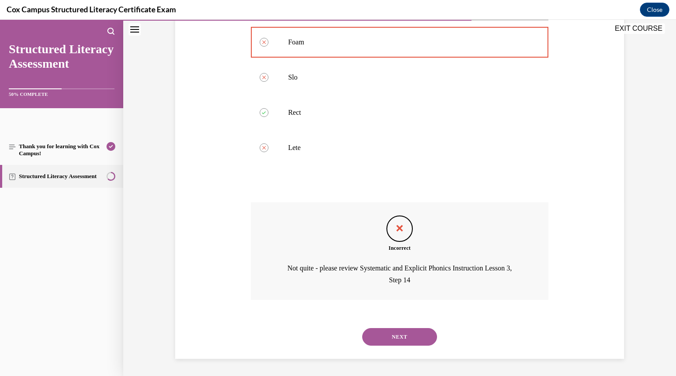
click at [388, 332] on button "NEXT" at bounding box center [399, 337] width 75 height 18
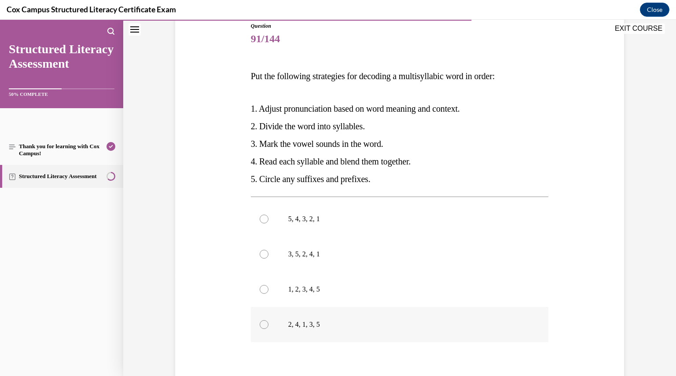
scroll to position [101, 0]
click at [262, 252] on div at bounding box center [264, 254] width 9 height 9
click at [262, 252] on input "3, 5, 2, 4, 1" at bounding box center [264, 254] width 9 height 9
radio input "true"
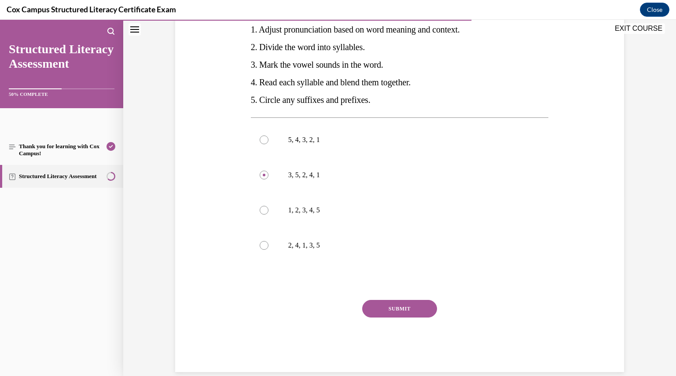
scroll to position [180, 0]
click at [394, 312] on button "SUBMIT" at bounding box center [399, 309] width 75 height 18
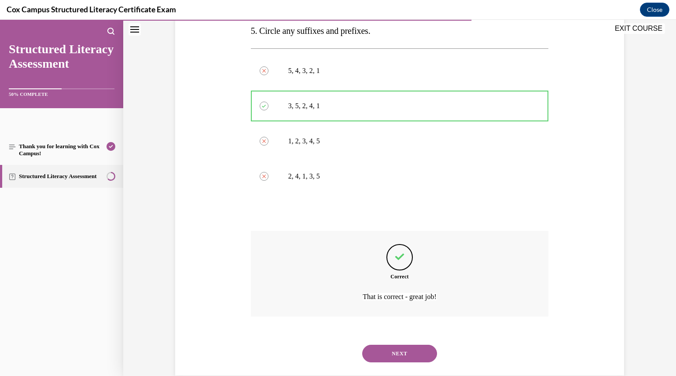
scroll to position [266, 0]
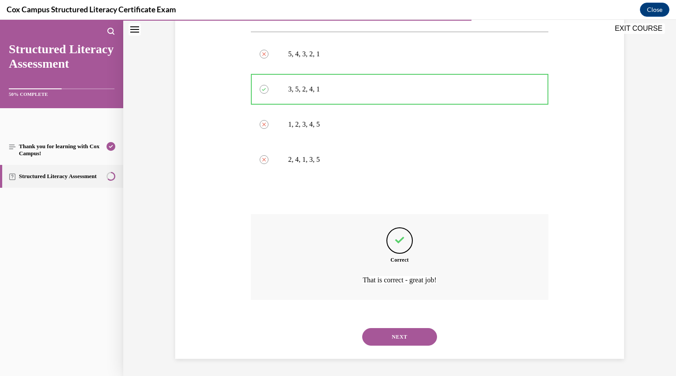
click at [396, 336] on button "NEXT" at bounding box center [399, 337] width 75 height 18
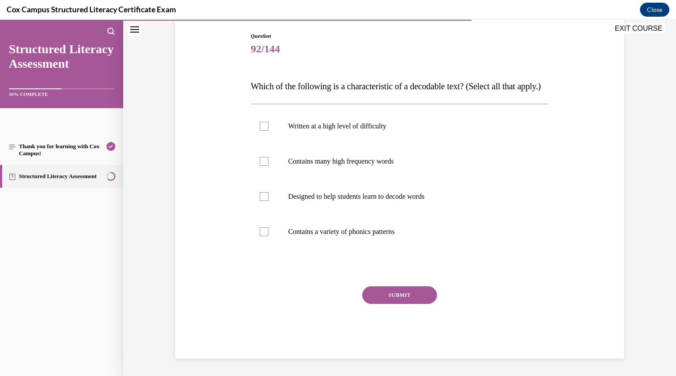
scroll to position [98, 0]
click at [261, 166] on div at bounding box center [264, 161] width 9 height 9
click at [261, 166] on input "Contains many high frequency words" at bounding box center [264, 161] width 9 height 9
checkbox input "true"
click at [260, 201] on div at bounding box center [264, 196] width 9 height 9
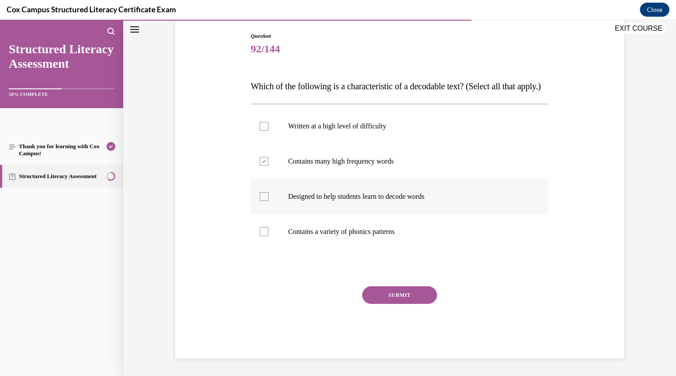
click at [260, 201] on input "Designed to help students learn to decode words" at bounding box center [264, 196] width 9 height 9
checkbox input "true"
click at [260, 236] on div at bounding box center [264, 232] width 9 height 9
click at [260, 236] on input "Contains a variety of phonics patterns" at bounding box center [264, 232] width 9 height 9
checkbox input "true"
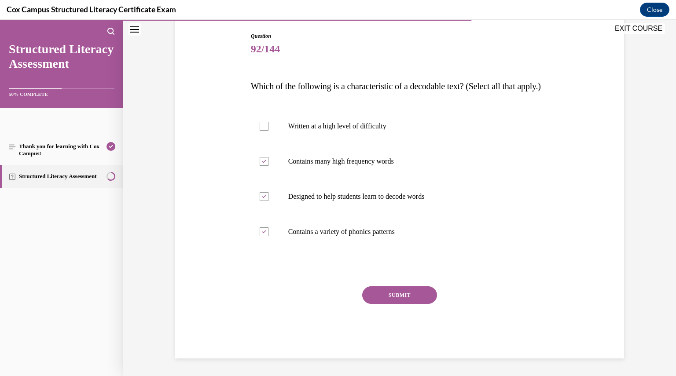
click at [389, 300] on button "SUBMIT" at bounding box center [399, 296] width 75 height 18
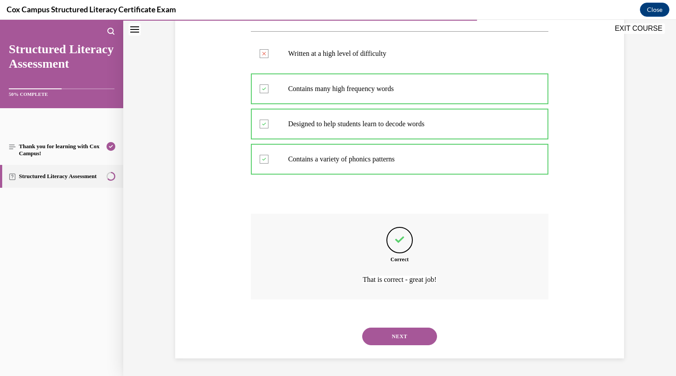
scroll to position [180, 0]
click at [388, 329] on button "NEXT" at bounding box center [399, 337] width 75 height 18
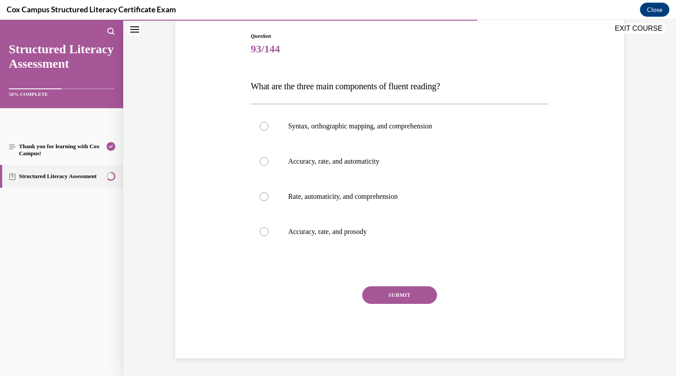
scroll to position [90, 0]
click at [261, 234] on div at bounding box center [264, 232] width 9 height 9
click at [261, 234] on input "Accuracy, rate, and prosody" at bounding box center [264, 232] width 9 height 9
radio input "true"
click at [384, 293] on button "SUBMIT" at bounding box center [399, 296] width 75 height 18
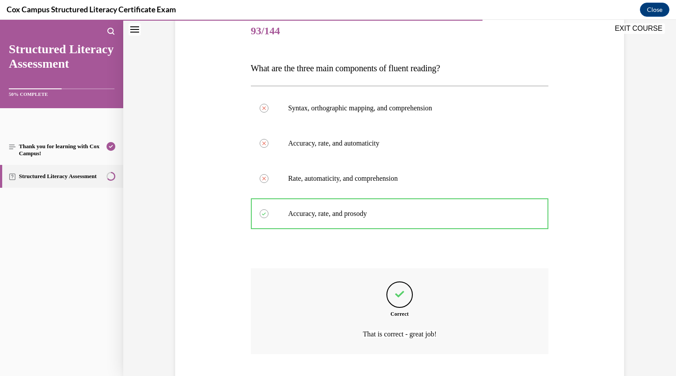
scroll to position [162, 0]
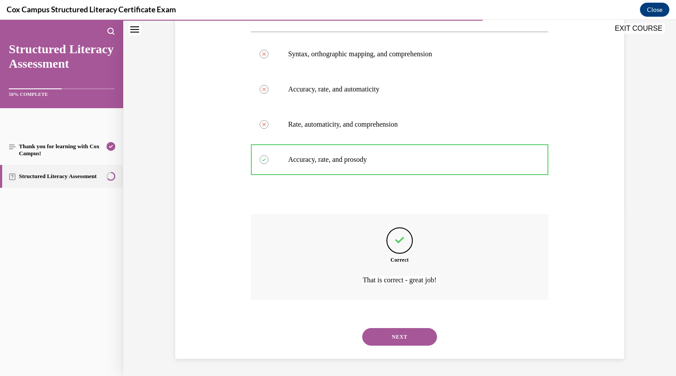
click at [384, 333] on button "NEXT" at bounding box center [399, 337] width 75 height 18
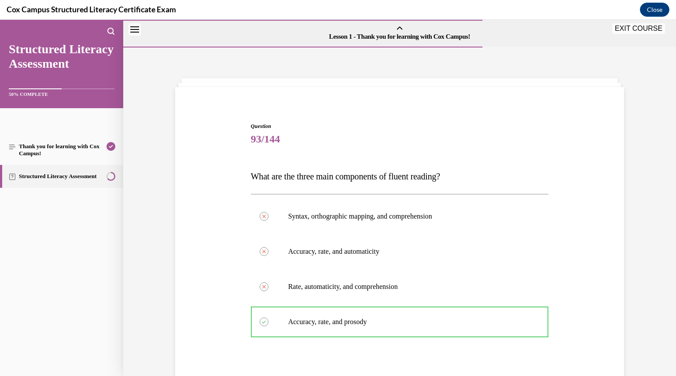
click at [0, 20] on label "Engage the student in repeated readings of a passage after receiving specific c…" at bounding box center [0, 20] width 0 height 0
click at [0, 20] on input "Engage the student in repeated readings of a passage after receiving specific c…" at bounding box center [0, 20] width 0 height 0
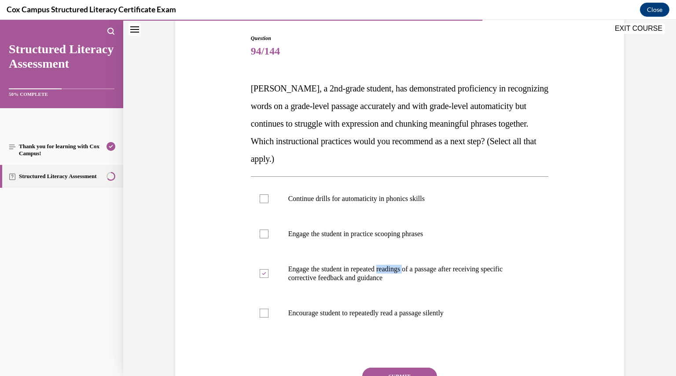
scroll to position [92, 0]
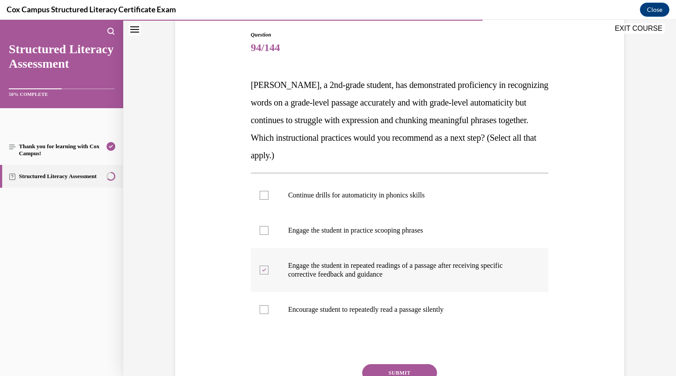
click at [265, 265] on label "Engage the student in repeated readings of a passage after receiving specific c…" at bounding box center [400, 270] width 298 height 44
click at [265, 266] on input "Engage the student in repeated readings of a passage after receiving specific c…" at bounding box center [264, 270] width 9 height 9
checkbox input "false"
click at [262, 228] on div at bounding box center [264, 230] width 9 height 9
click at [262, 228] on input "Engage the student in practice scooping phrases" at bounding box center [264, 230] width 9 height 9
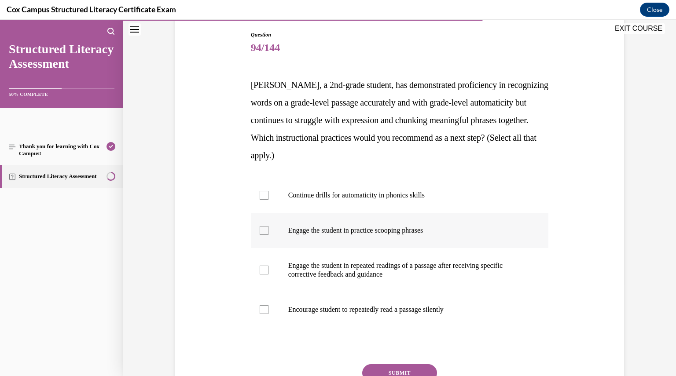
checkbox input "true"
click at [261, 270] on div at bounding box center [264, 270] width 9 height 9
click at [261, 270] on input "Engage the student in repeated readings of a passage after receiving specific c…" at bounding box center [264, 270] width 9 height 9
checkbox input "true"
click at [389, 368] on button "SUBMIT" at bounding box center [399, 374] width 75 height 18
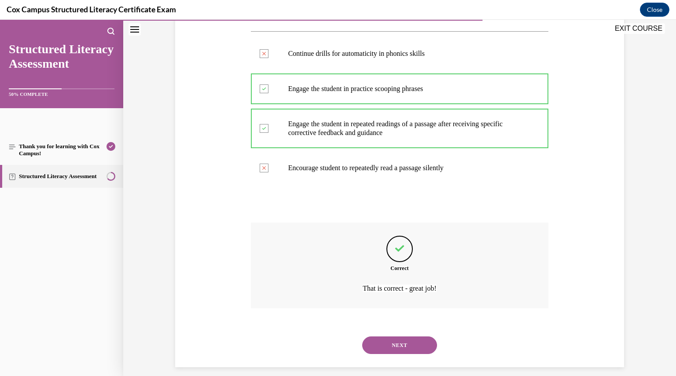
scroll to position [242, 0]
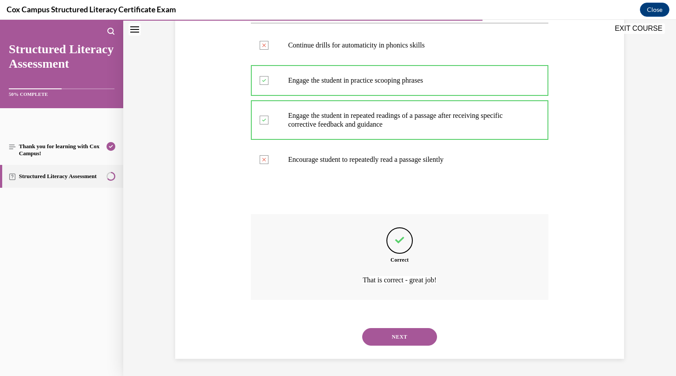
click at [392, 343] on button "NEXT" at bounding box center [399, 337] width 75 height 18
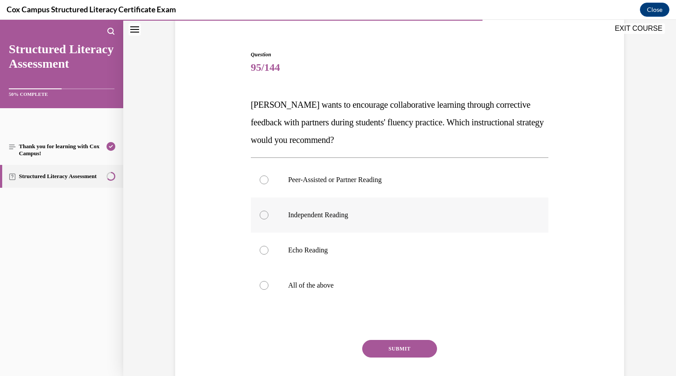
scroll to position [72, 0]
click at [262, 182] on div at bounding box center [264, 179] width 9 height 9
click at [262, 182] on input "Peer-Assisted or Partner Reading" at bounding box center [264, 179] width 9 height 9
radio input "true"
click at [382, 346] on button "SUBMIT" at bounding box center [399, 349] width 75 height 18
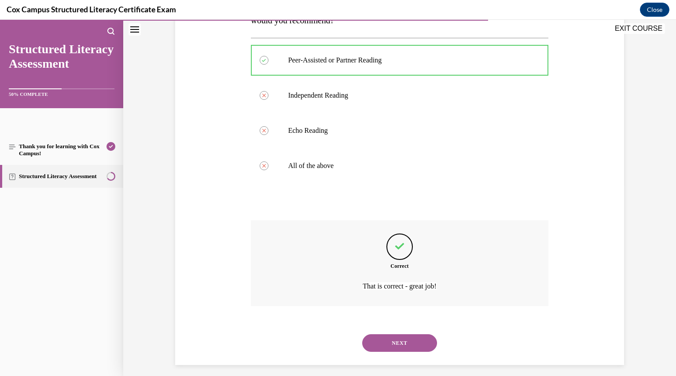
scroll to position [198, 0]
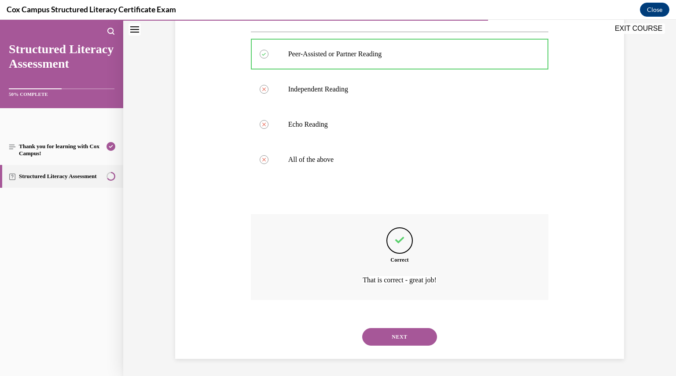
click at [382, 346] on button "NEXT" at bounding box center [399, 337] width 75 height 18
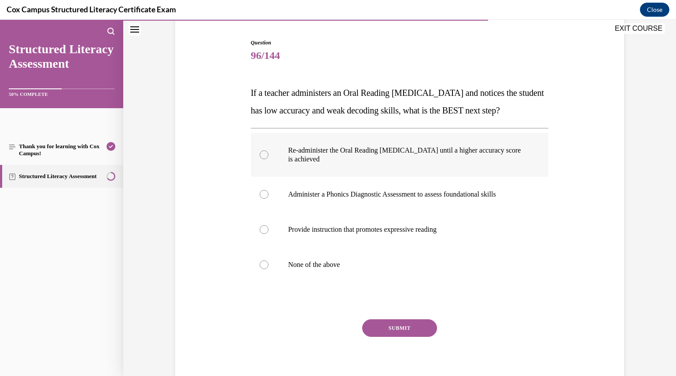
scroll to position [84, 0]
click at [260, 199] on div at bounding box center [264, 194] width 9 height 9
click at [260, 199] on input "Administer a Phonics Diagnostic Assessment to assess foundational skills" at bounding box center [264, 194] width 9 height 9
radio input "true"
click at [387, 337] on button "SUBMIT" at bounding box center [399, 328] width 75 height 18
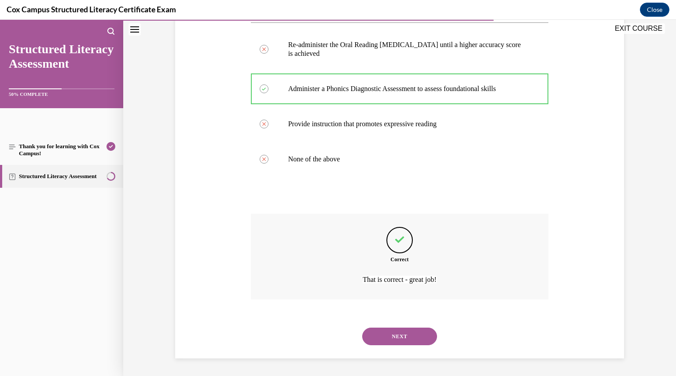
scroll to position [207, 0]
click at [387, 344] on button "NEXT" at bounding box center [399, 337] width 75 height 18
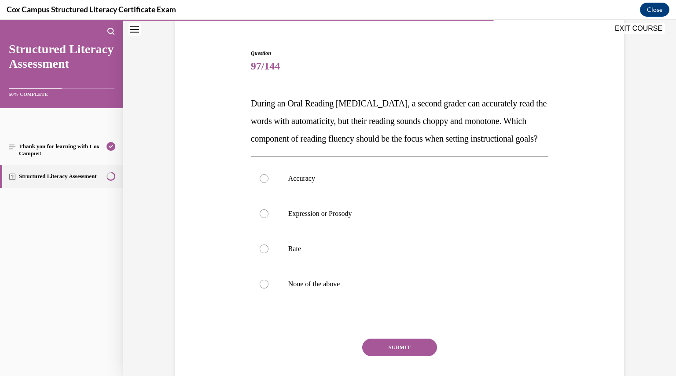
scroll to position [74, 0]
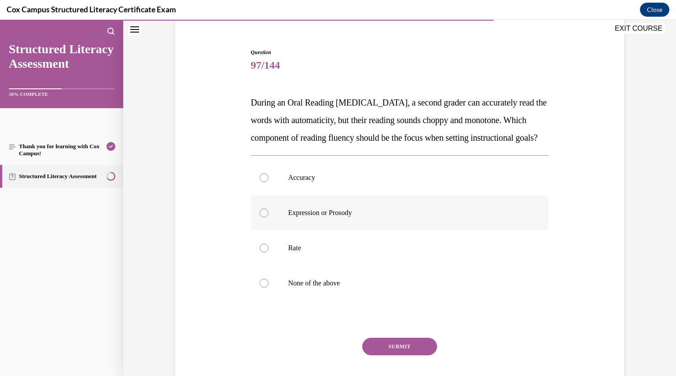
click at [262, 218] on div at bounding box center [264, 213] width 9 height 9
click at [262, 218] on input "Expression or Prosody" at bounding box center [264, 213] width 9 height 9
radio input "true"
click at [262, 253] on div at bounding box center [264, 248] width 9 height 9
click at [262, 253] on input "Rate" at bounding box center [264, 248] width 9 height 9
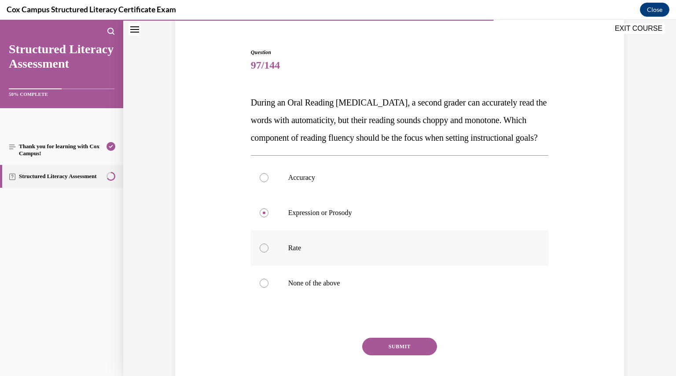
radio input "true"
click at [262, 218] on div at bounding box center [264, 213] width 9 height 9
click at [262, 218] on input "Expression or Prosody" at bounding box center [264, 213] width 9 height 9
radio input "true"
click at [378, 356] on button "SUBMIT" at bounding box center [399, 347] width 75 height 18
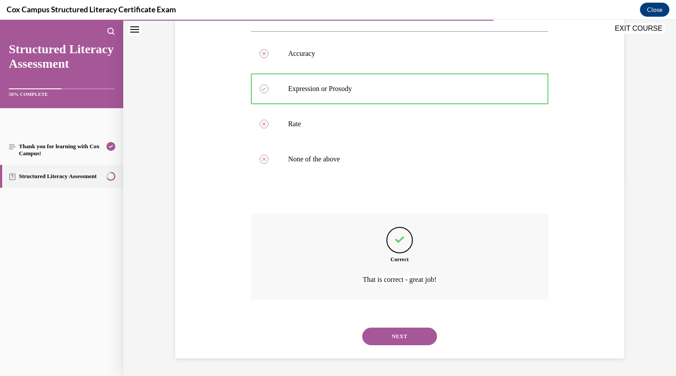
scroll to position [215, 0]
click at [386, 339] on button "NEXT" at bounding box center [399, 337] width 75 height 18
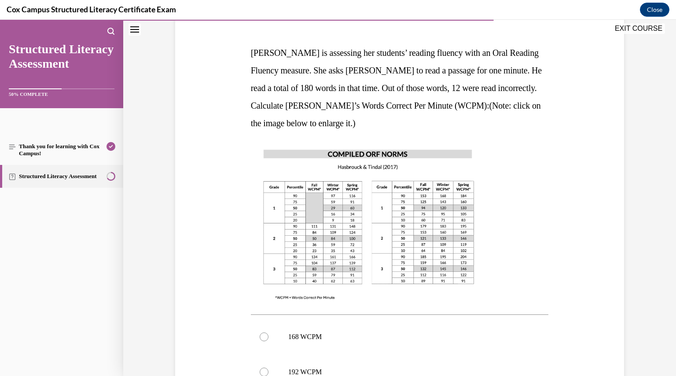
scroll to position [124, 0]
click at [426, 212] on img at bounding box center [369, 224] width 236 height 167
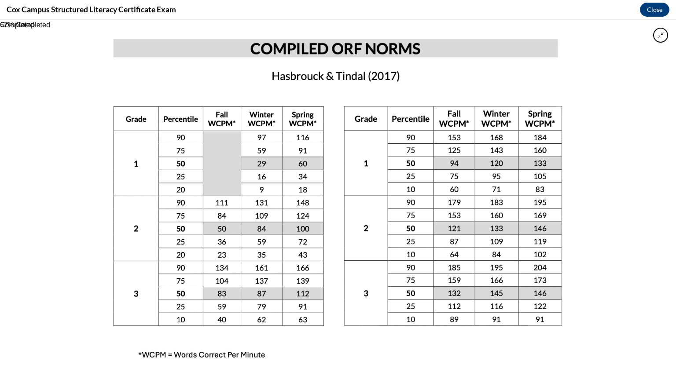
click at [426, 212] on img at bounding box center [338, 198] width 504 height 357
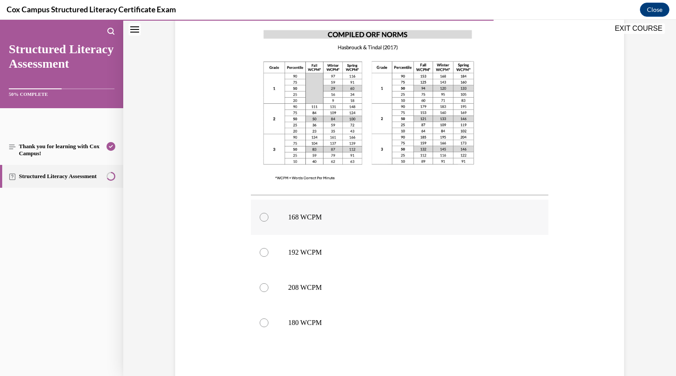
scroll to position [244, 0]
click at [260, 215] on div at bounding box center [264, 217] width 9 height 9
click at [260, 215] on input "168 WCPM" at bounding box center [264, 217] width 9 height 9
radio input "true"
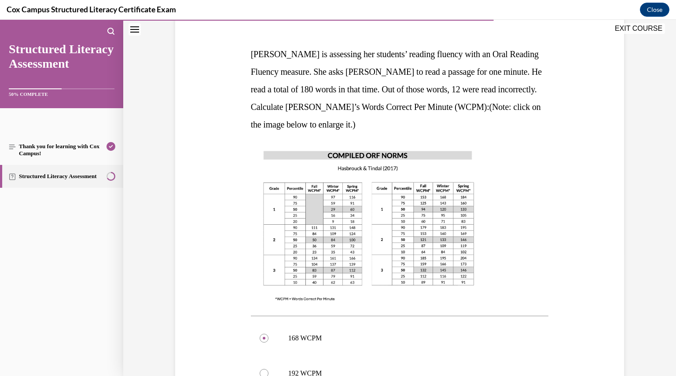
scroll to position [122, 0]
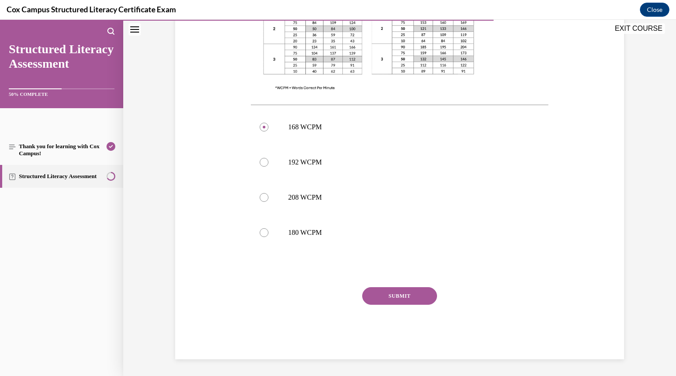
click at [380, 300] on button "SUBMIT" at bounding box center [399, 297] width 75 height 18
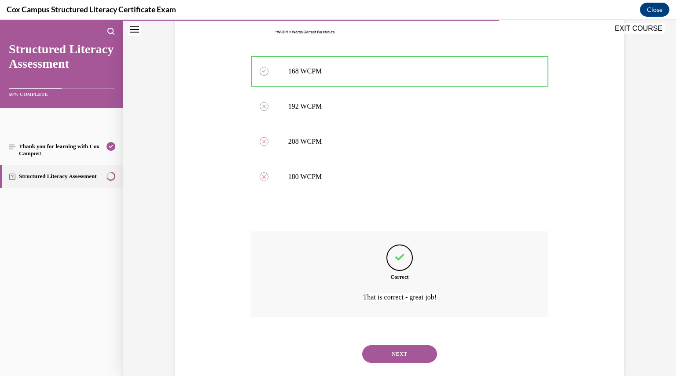
scroll to position [407, 0]
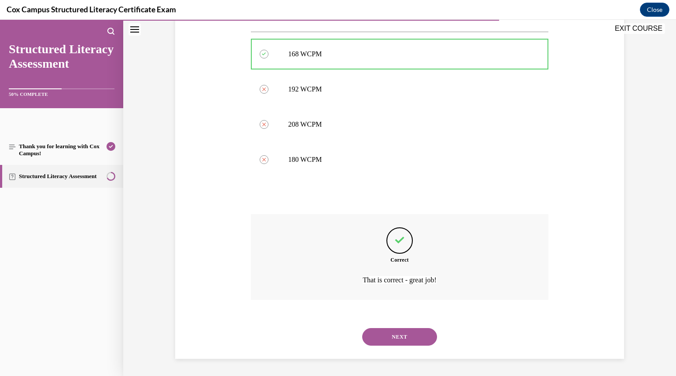
click at [395, 343] on button "NEXT" at bounding box center [399, 337] width 75 height 18
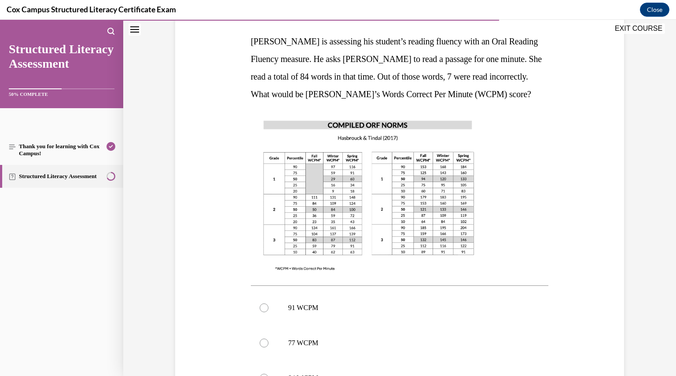
scroll to position [136, 0]
click at [263, 342] on div at bounding box center [264, 343] width 9 height 9
click at [263, 342] on input "77 WCPM" at bounding box center [264, 343] width 9 height 9
radio input "true"
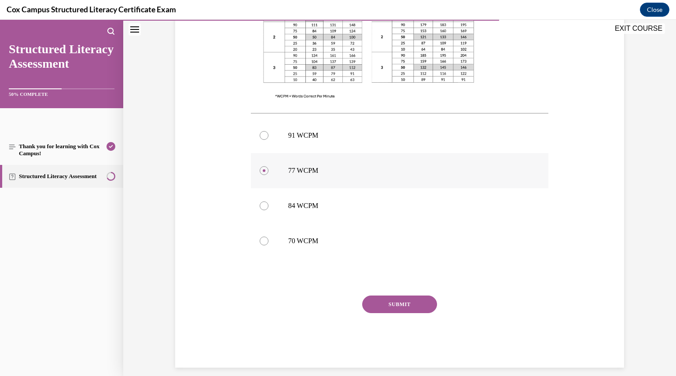
scroll to position [316, 0]
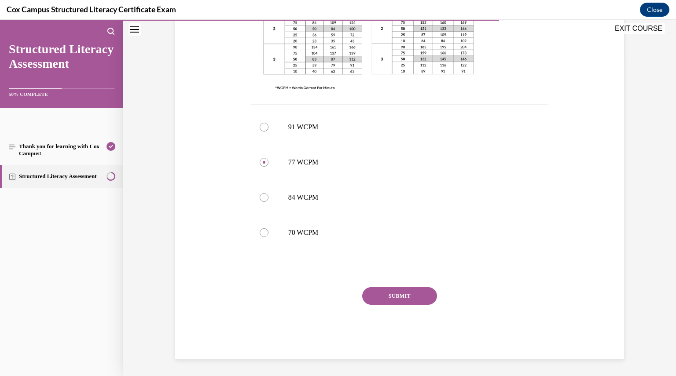
click at [397, 295] on button "SUBMIT" at bounding box center [399, 297] width 75 height 18
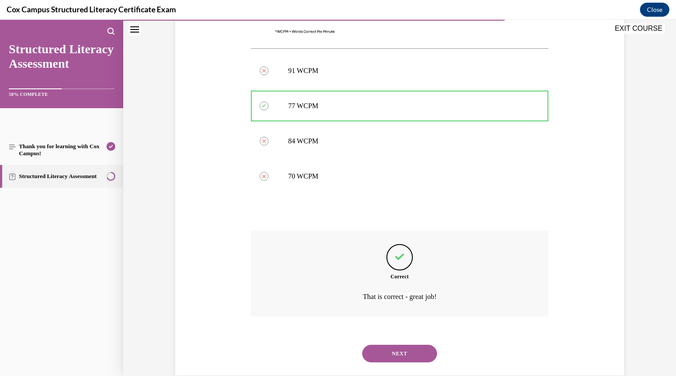
scroll to position [389, 0]
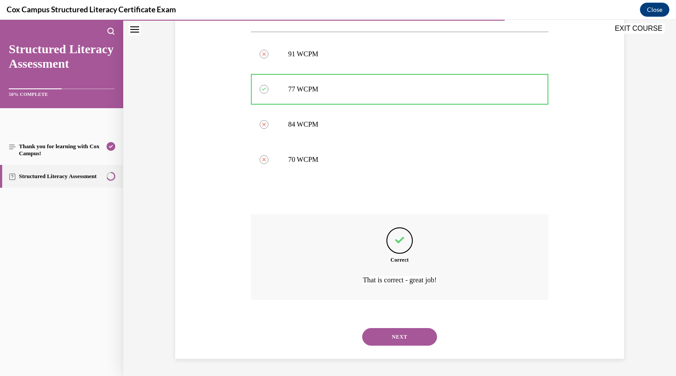
click at [396, 327] on div "NEXT" at bounding box center [400, 337] width 298 height 35
click at [395, 330] on button "NEXT" at bounding box center [399, 337] width 75 height 18
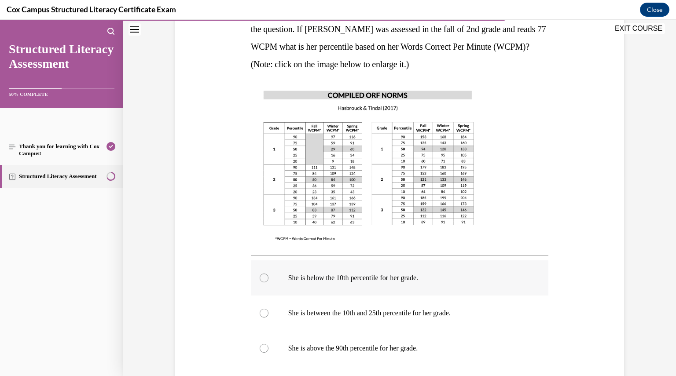
scroll to position [202, 0]
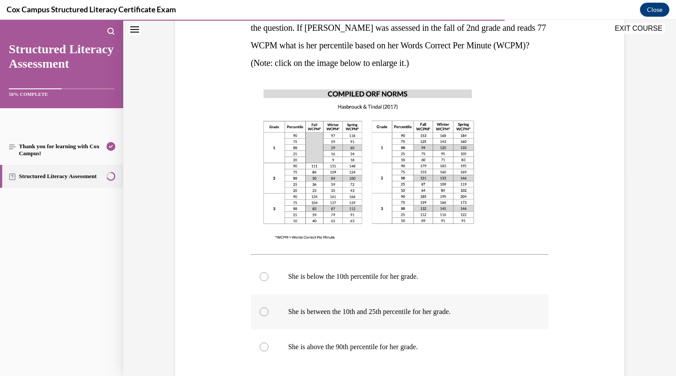
click at [262, 311] on div at bounding box center [264, 312] width 9 height 9
click at [262, 311] on input "She is between the 10th and 25th percentile for her grade." at bounding box center [264, 312] width 9 height 9
radio input "true"
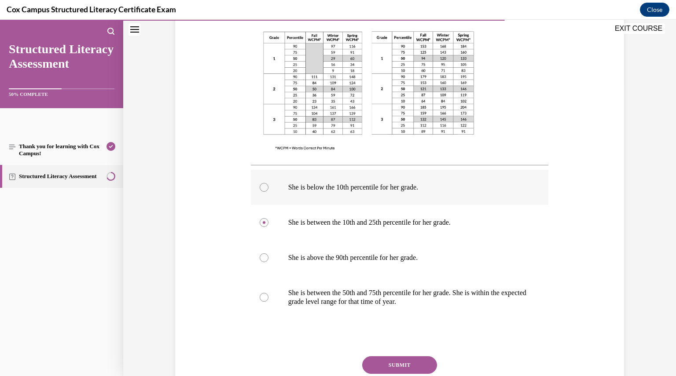
scroll to position [291, 0]
click at [262, 294] on div at bounding box center [264, 297] width 9 height 9
click at [262, 294] on input "She is between the 50th and 75th percentile for her grade. She is within the ex…" at bounding box center [264, 297] width 9 height 9
radio input "true"
click at [398, 363] on button "SUBMIT" at bounding box center [399, 365] width 75 height 18
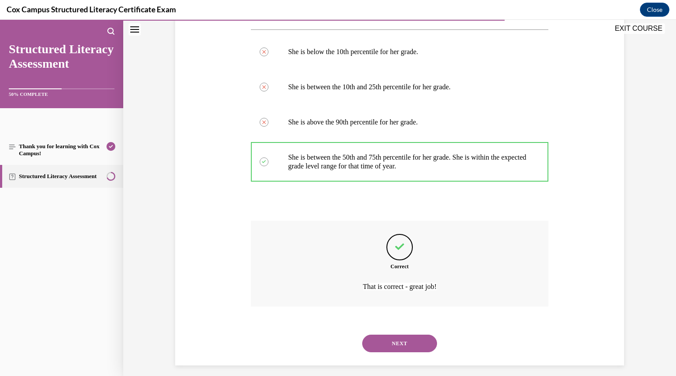
scroll to position [433, 0]
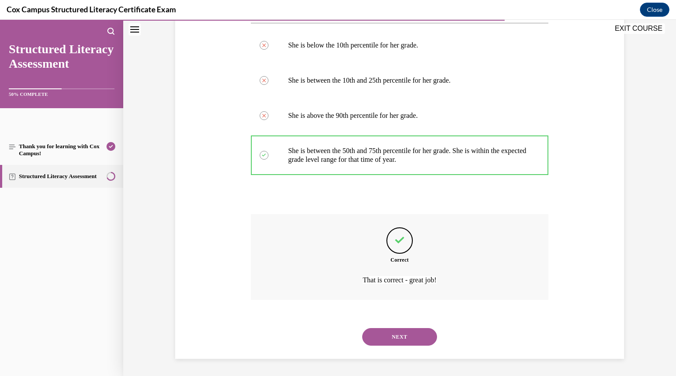
click at [398, 340] on button "NEXT" at bounding box center [399, 337] width 75 height 18
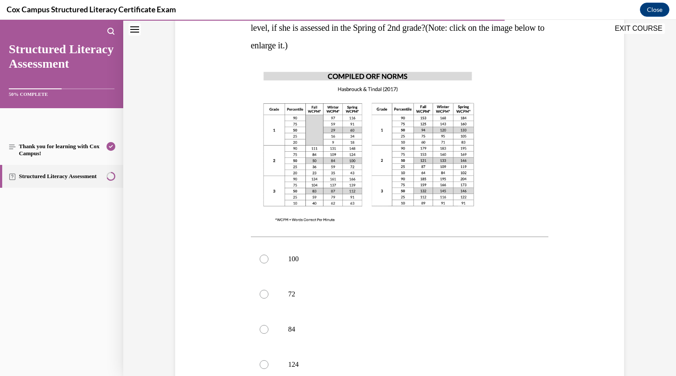
scroll to position [201, 0]
click at [260, 255] on div at bounding box center [264, 259] width 9 height 9
click at [260, 255] on input "100" at bounding box center [264, 259] width 9 height 9
radio input "true"
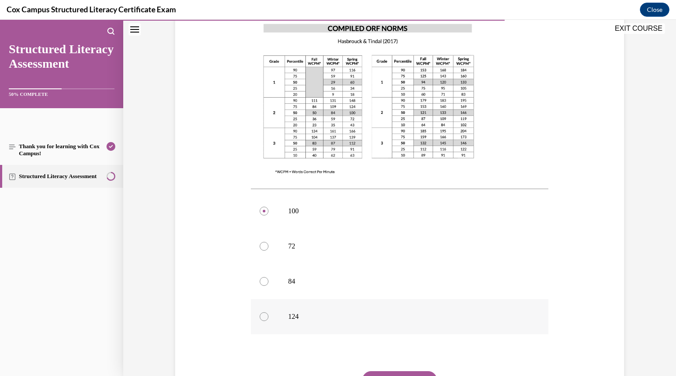
scroll to position [253, 0]
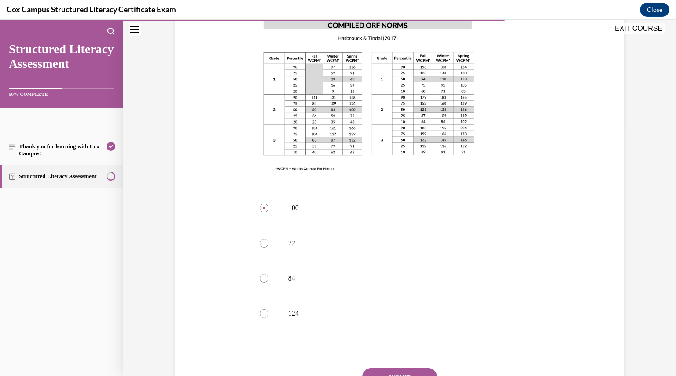
click at [393, 369] on button "SUBMIT" at bounding box center [399, 378] width 75 height 18
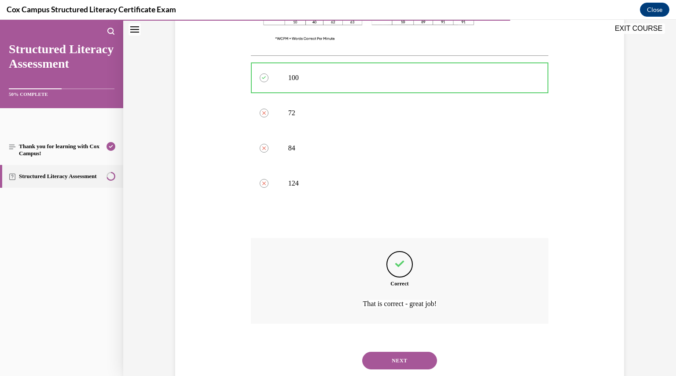
scroll to position [389, 0]
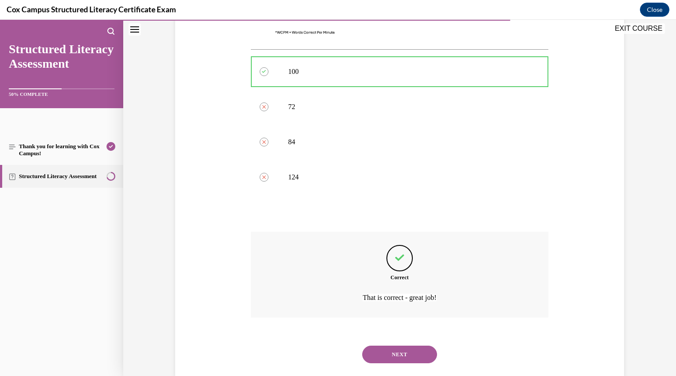
click at [392, 346] on button "NEXT" at bounding box center [399, 355] width 75 height 18
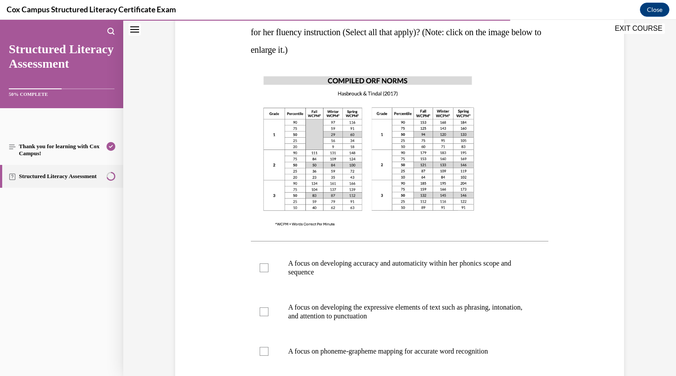
scroll to position [181, 0]
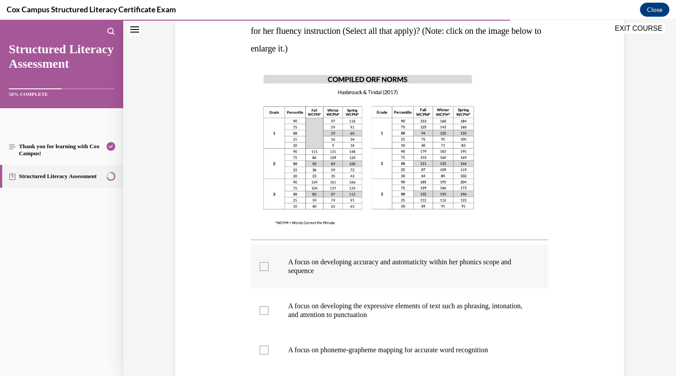
click at [262, 266] on div at bounding box center [264, 266] width 9 height 9
click at [262, 266] on input "A focus on developing accuracy and automaticity within her phonics scope and se…" at bounding box center [264, 266] width 9 height 9
checkbox input "true"
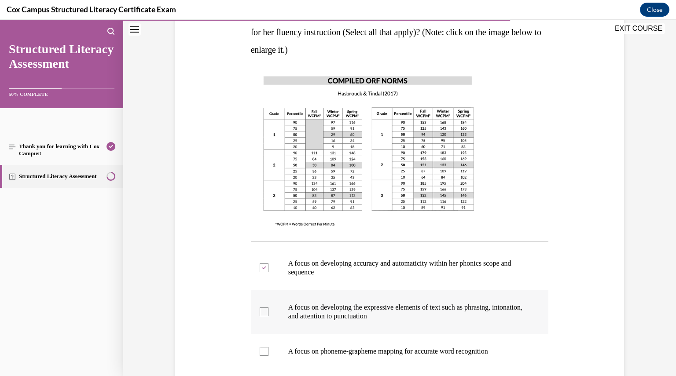
scroll to position [182, 0]
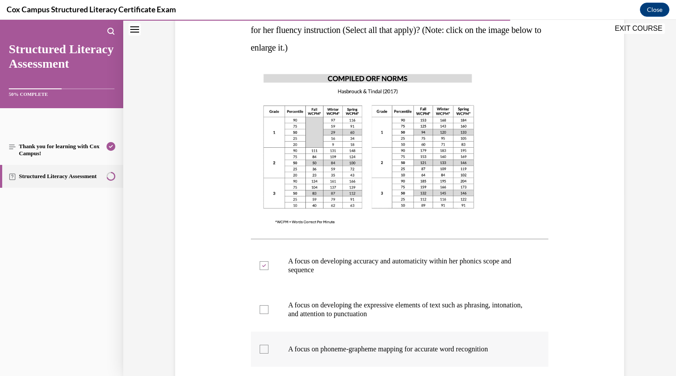
click at [417, 345] on p "A focus on phoneme-grapheme mapping for accurate word recognition" at bounding box center [407, 349] width 239 height 9
click at [269, 345] on input "A focus on phoneme-grapheme mapping for accurate word recognition" at bounding box center [264, 349] width 9 height 9
checkbox input "true"
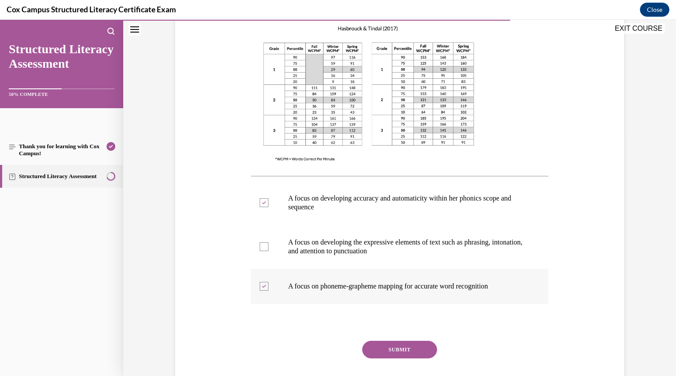
scroll to position [245, 0]
click at [406, 347] on button "SUBMIT" at bounding box center [399, 350] width 75 height 18
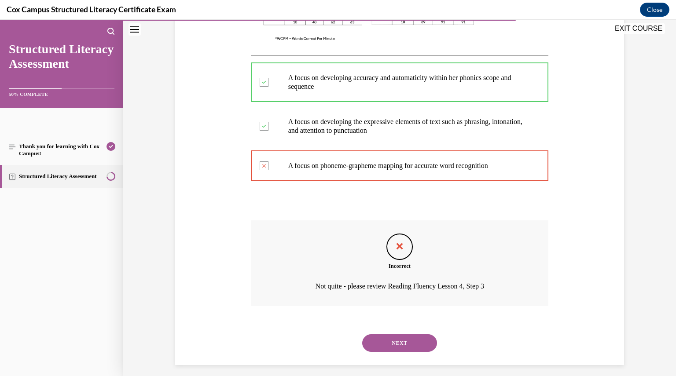
scroll to position [372, 0]
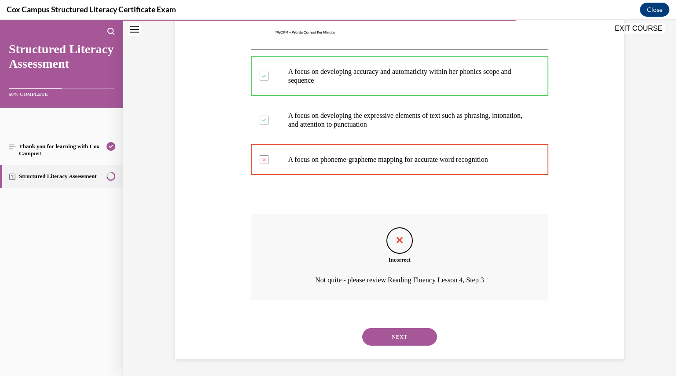
click at [386, 340] on button "NEXT" at bounding box center [399, 337] width 75 height 18
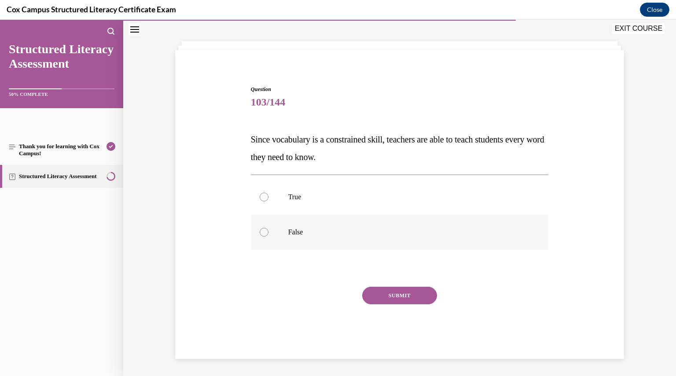
click at [261, 234] on div at bounding box center [264, 232] width 9 height 9
click at [261, 234] on input "False" at bounding box center [264, 232] width 9 height 9
radio input "true"
click at [378, 295] on button "SUBMIT" at bounding box center [399, 296] width 75 height 18
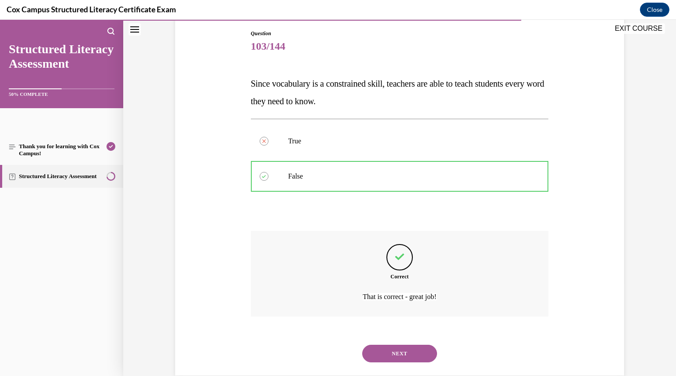
scroll to position [110, 0]
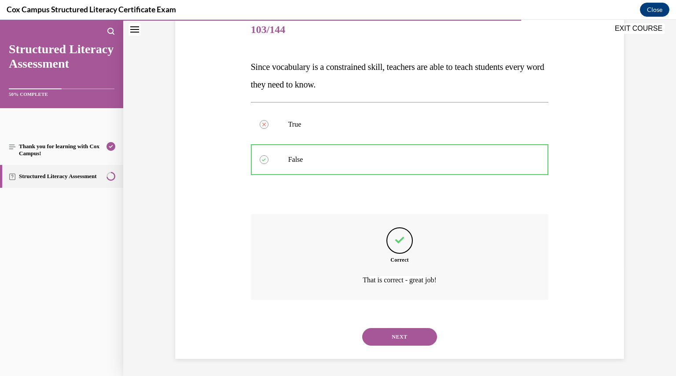
click at [389, 335] on button "NEXT" at bounding box center [399, 337] width 75 height 18
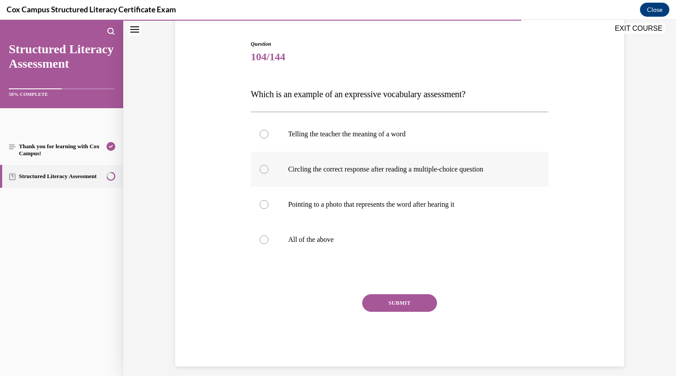
scroll to position [90, 0]
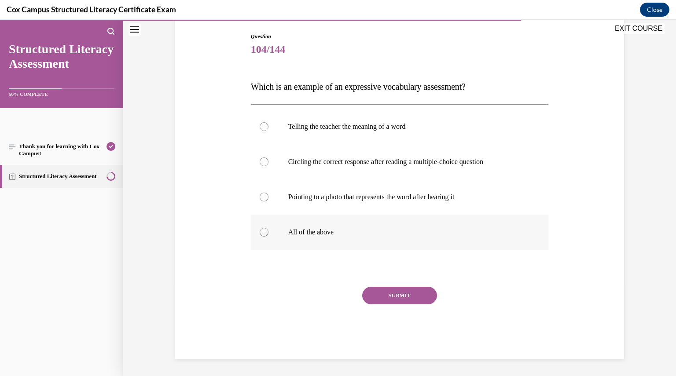
click at [262, 234] on div at bounding box center [264, 232] width 9 height 9
click at [262, 234] on input "All of the above" at bounding box center [264, 232] width 9 height 9
radio input "true"
click at [260, 198] on div at bounding box center [264, 197] width 9 height 9
click at [260, 198] on input "Pointing to a photo that represents the word after hearing it" at bounding box center [264, 197] width 9 height 9
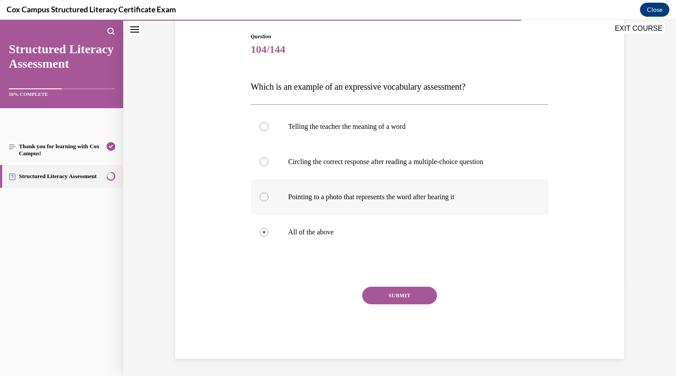
radio input "true"
click at [395, 295] on button "SUBMIT" at bounding box center [399, 296] width 75 height 18
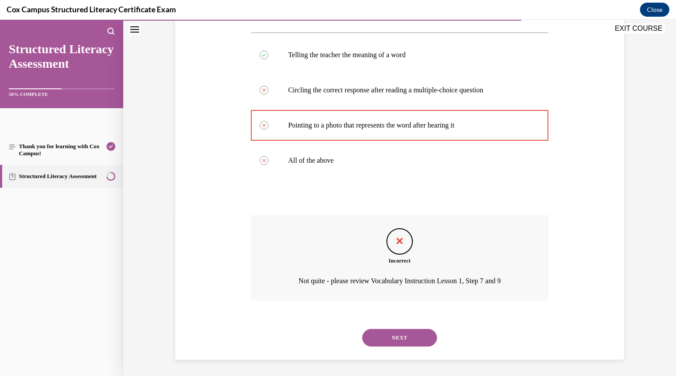
scroll to position [162, 0]
click at [401, 332] on button "NEXT" at bounding box center [399, 337] width 75 height 18
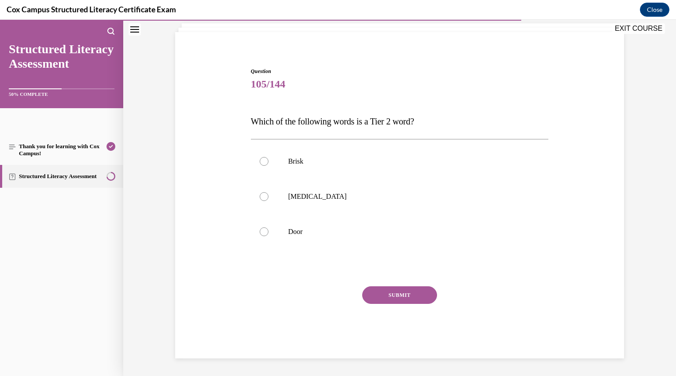
scroll to position [55, 0]
click at [260, 163] on div at bounding box center [264, 162] width 9 height 9
click at [260, 163] on input "Brisk" at bounding box center [264, 162] width 9 height 9
radio input "true"
click at [389, 291] on button "SUBMIT" at bounding box center [399, 296] width 75 height 18
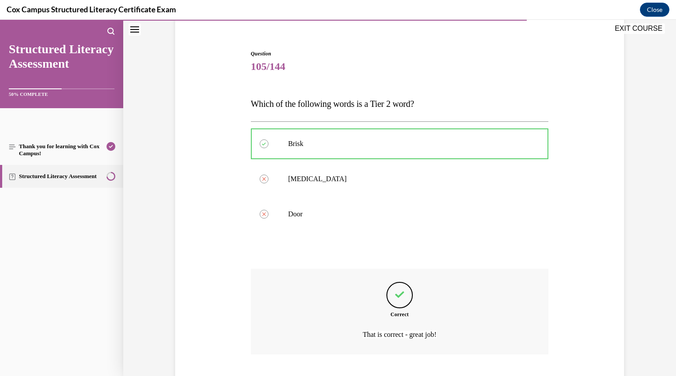
scroll to position [127, 0]
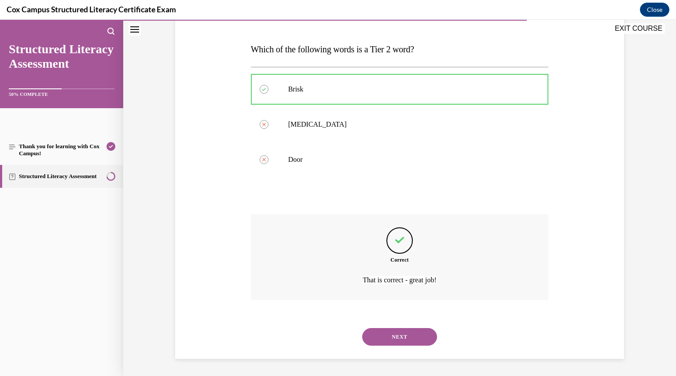
click at [393, 334] on button "NEXT" at bounding box center [399, 337] width 75 height 18
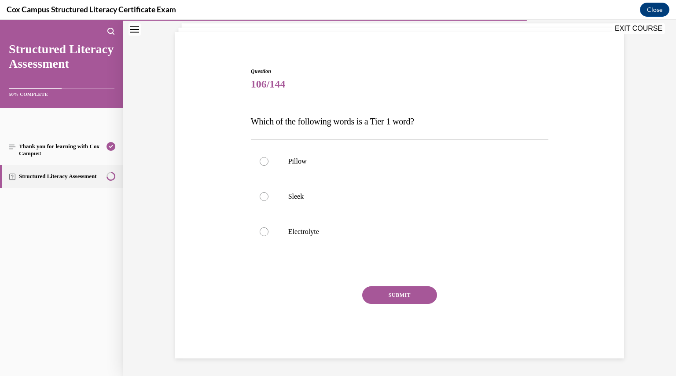
scroll to position [55, 0]
click at [262, 163] on div at bounding box center [264, 162] width 9 height 9
click at [262, 163] on input "Pillow" at bounding box center [264, 162] width 9 height 9
radio input "true"
click at [384, 289] on button "SUBMIT" at bounding box center [399, 296] width 75 height 18
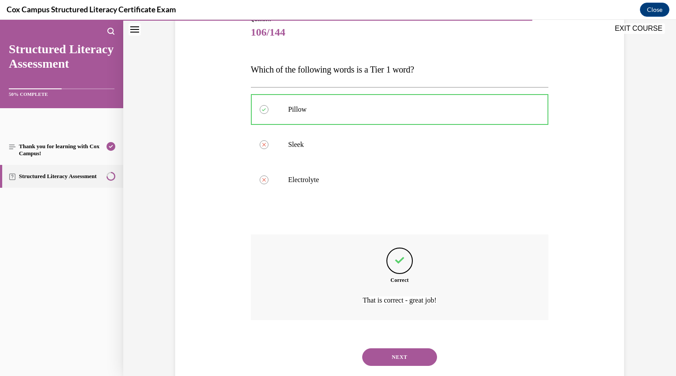
scroll to position [127, 0]
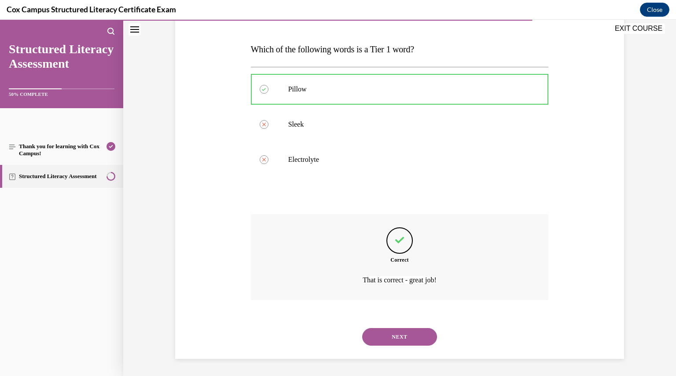
click at [387, 338] on button "NEXT" at bounding box center [399, 337] width 75 height 18
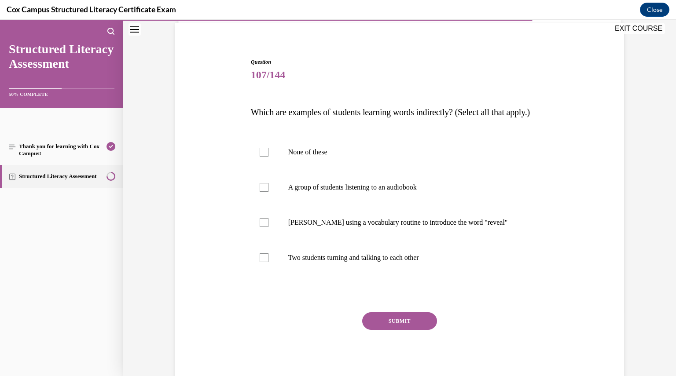
scroll to position [65, 0]
click at [260, 191] on div at bounding box center [264, 186] width 9 height 9
click at [260, 191] on input "A group of students listening to an audiobook" at bounding box center [264, 186] width 9 height 9
checkbox input "true"
click at [260, 262] on div at bounding box center [264, 257] width 9 height 9
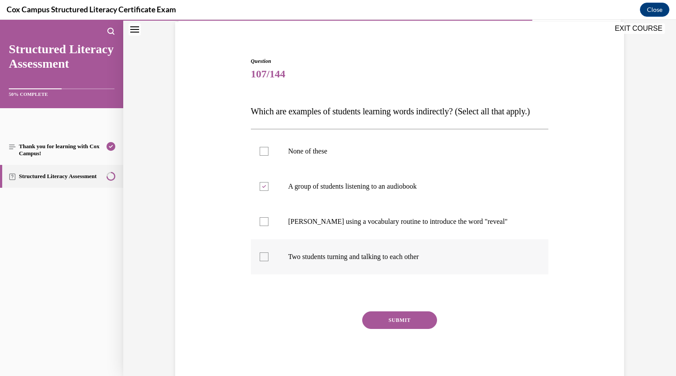
click at [260, 262] on input "Two students turning and talking to each other" at bounding box center [264, 257] width 9 height 9
checkbox input "true"
click at [377, 329] on button "SUBMIT" at bounding box center [399, 321] width 75 height 18
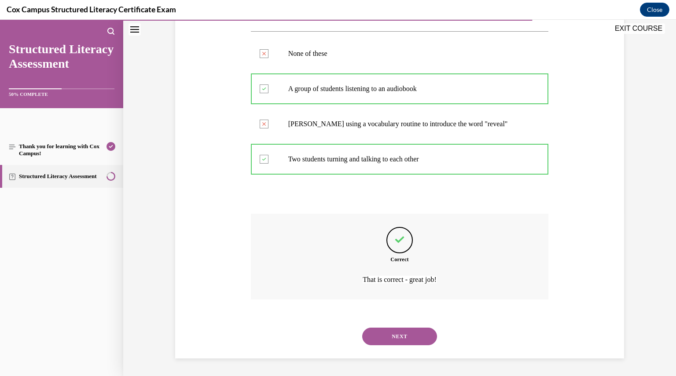
click at [377, 335] on button "NEXT" at bounding box center [399, 337] width 75 height 18
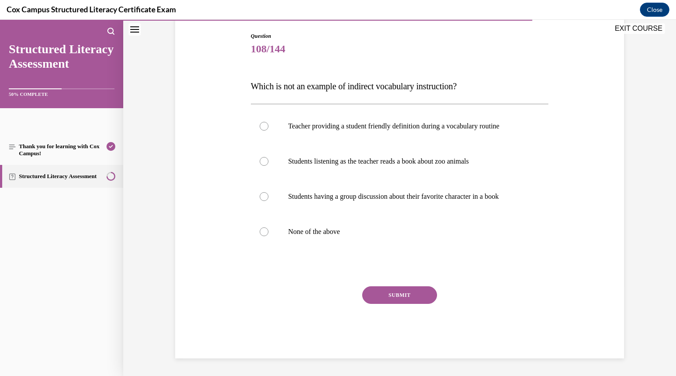
scroll to position [90, 0]
click at [260, 126] on div at bounding box center [264, 126] width 9 height 9
click at [260, 126] on input "Teacher providing a student friendly definition during a vocabulary routine" at bounding box center [264, 126] width 9 height 9
radio input "true"
click at [262, 164] on div at bounding box center [264, 162] width 9 height 9
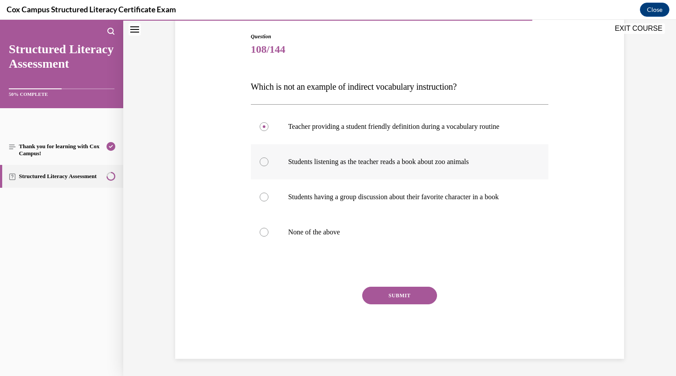
click at [262, 164] on input "Students listening as the teacher reads a book about zoo animals" at bounding box center [264, 162] width 9 height 9
radio input "true"
click at [243, 258] on div "Question 108/144 Which is not an example of indirect vocabulary instruction?   …" at bounding box center [400, 182] width 454 height 353
click at [261, 126] on div at bounding box center [264, 126] width 9 height 9
click at [261, 126] on input "Teacher providing a student friendly definition during a vocabulary routine" at bounding box center [264, 126] width 9 height 9
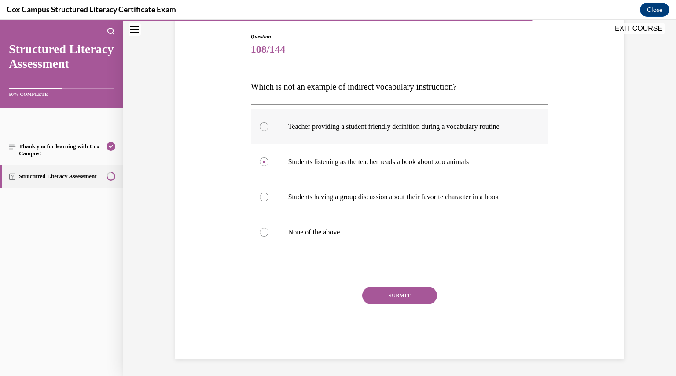
radio input "true"
click at [385, 293] on button "SUBMIT" at bounding box center [399, 296] width 75 height 18
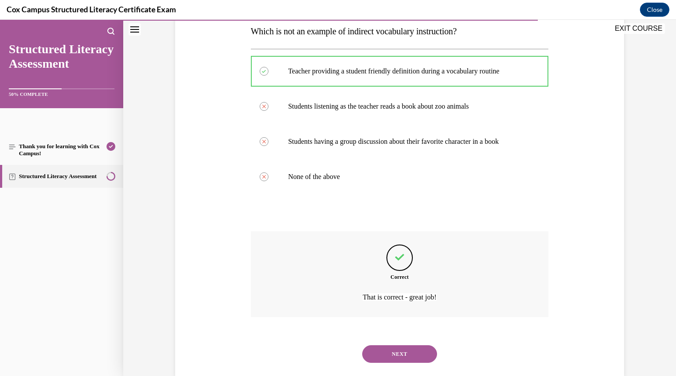
scroll to position [162, 0]
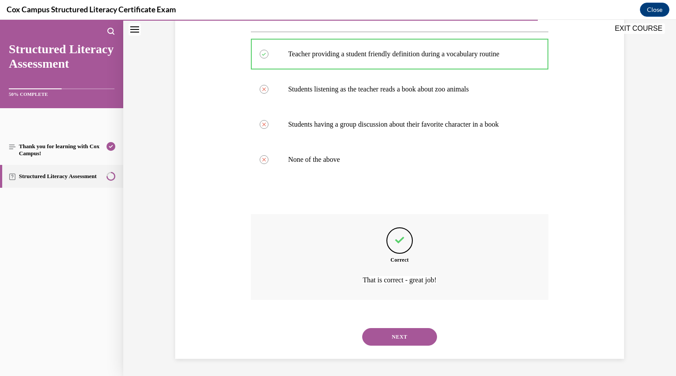
click at [385, 341] on button "NEXT" at bounding box center [399, 337] width 75 height 18
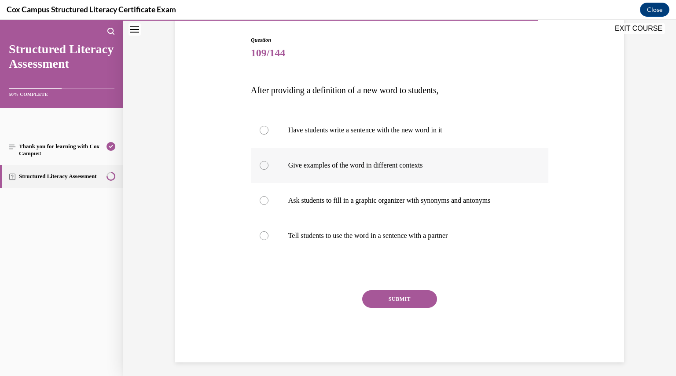
scroll to position [90, 0]
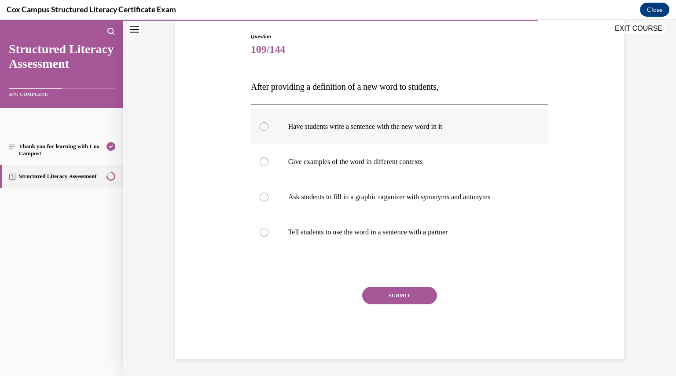
click at [261, 124] on div at bounding box center [264, 126] width 9 height 9
click at [261, 124] on input "Have students write a sentence with the new word in it" at bounding box center [264, 126] width 9 height 9
radio input "true"
click at [263, 125] on icon at bounding box center [264, 126] width 3 height 3
click at [260, 125] on input "Have students write a sentence with the new word in it" at bounding box center [264, 126] width 9 height 9
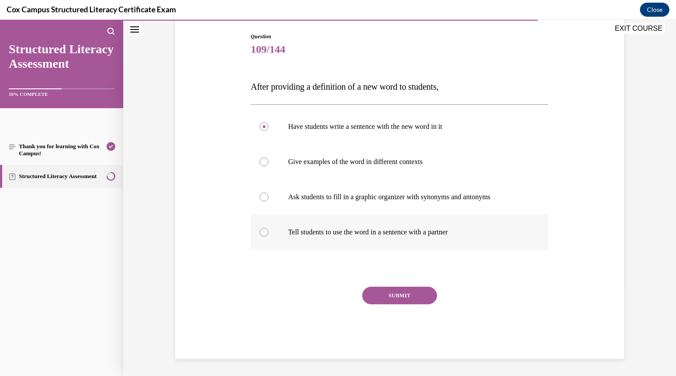
click at [261, 229] on div at bounding box center [264, 232] width 9 height 9
click at [261, 229] on input "Tell students to use the word in a sentence with a partner" at bounding box center [264, 232] width 9 height 9
radio input "true"
click at [388, 296] on button "SUBMIT" at bounding box center [399, 296] width 75 height 18
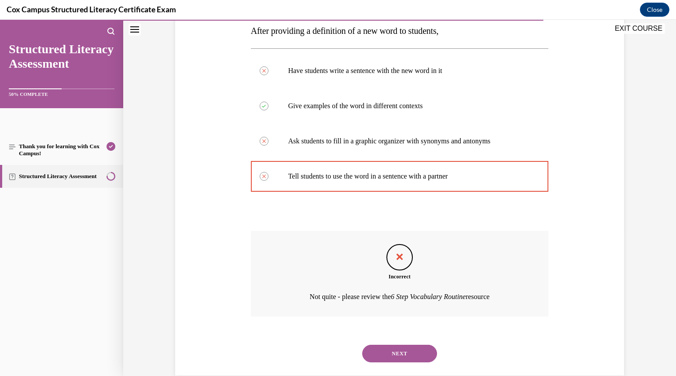
scroll to position [162, 0]
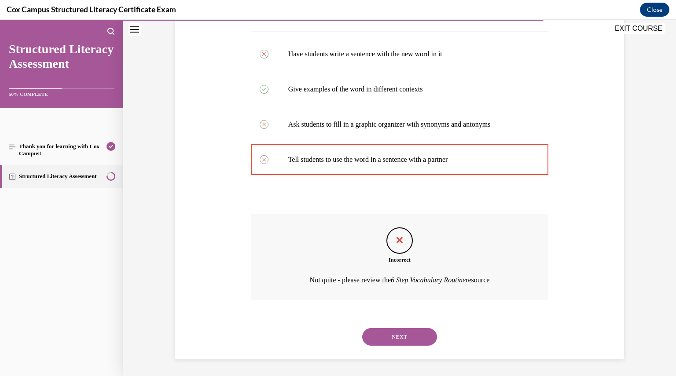
click at [387, 337] on button "NEXT" at bounding box center [399, 337] width 75 height 18
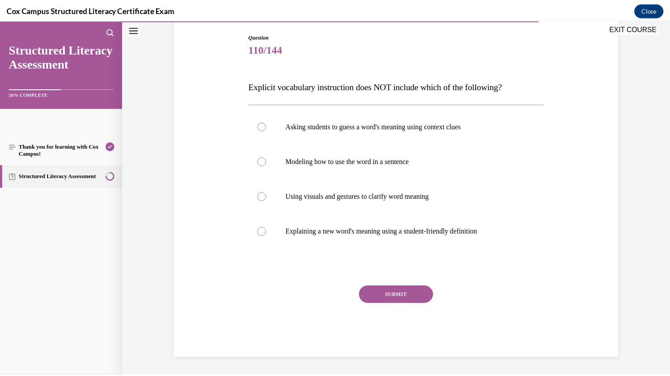
scroll to position [90, 0]
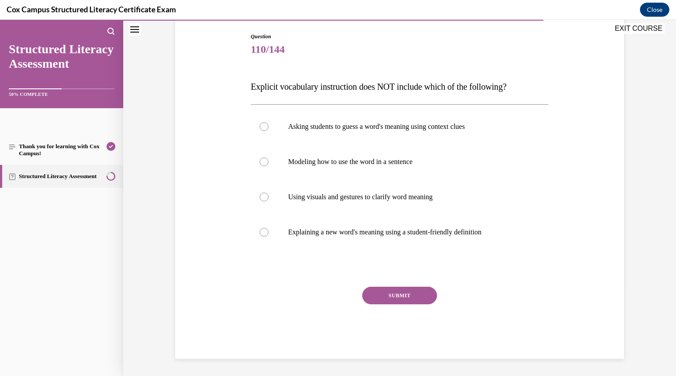
click at [630, 30] on button "EXIT COURSE" at bounding box center [638, 28] width 53 height 11
